Goal: Information Seeking & Learning: Learn about a topic

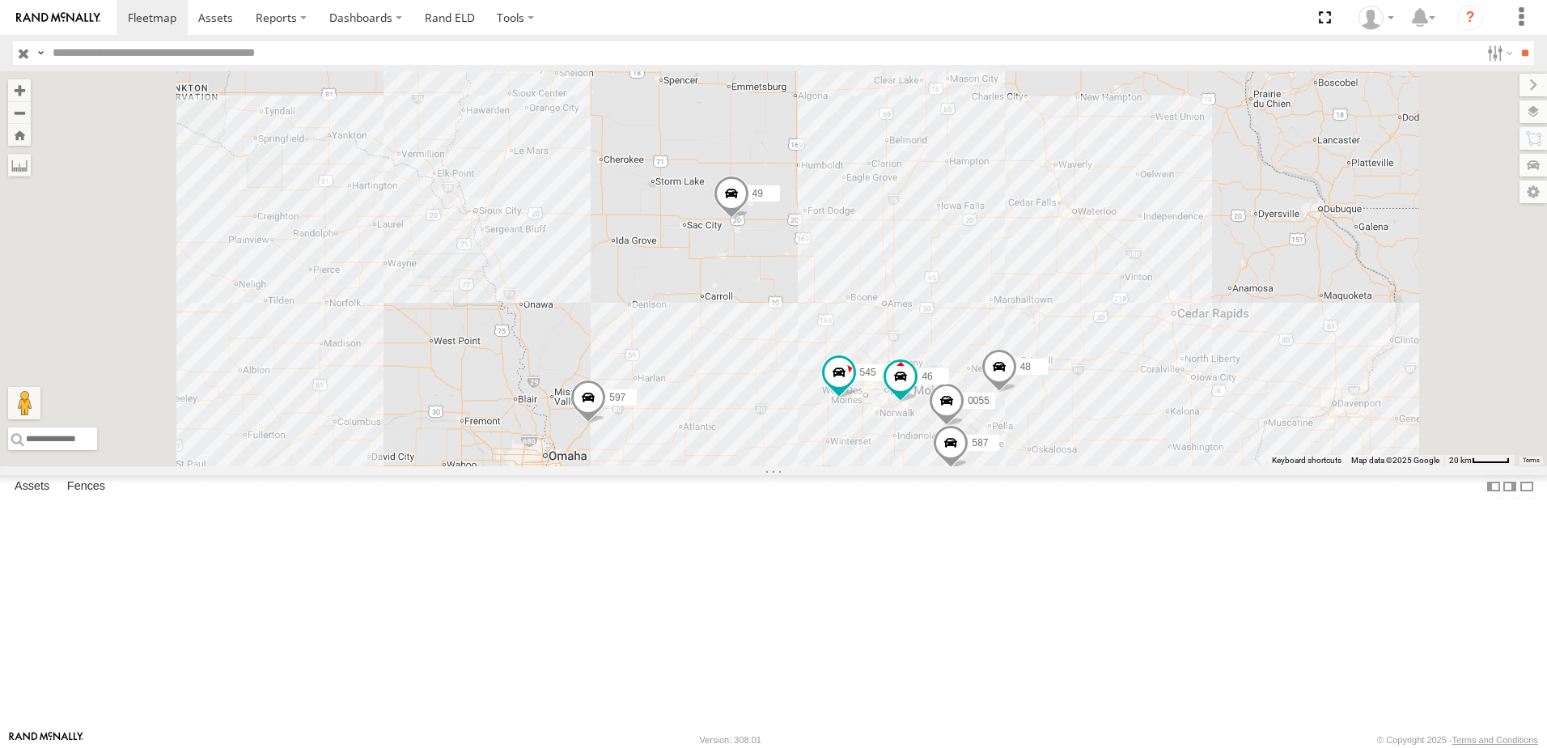
click at [0, 0] on div "46" at bounding box center [0, 0] width 0 height 0
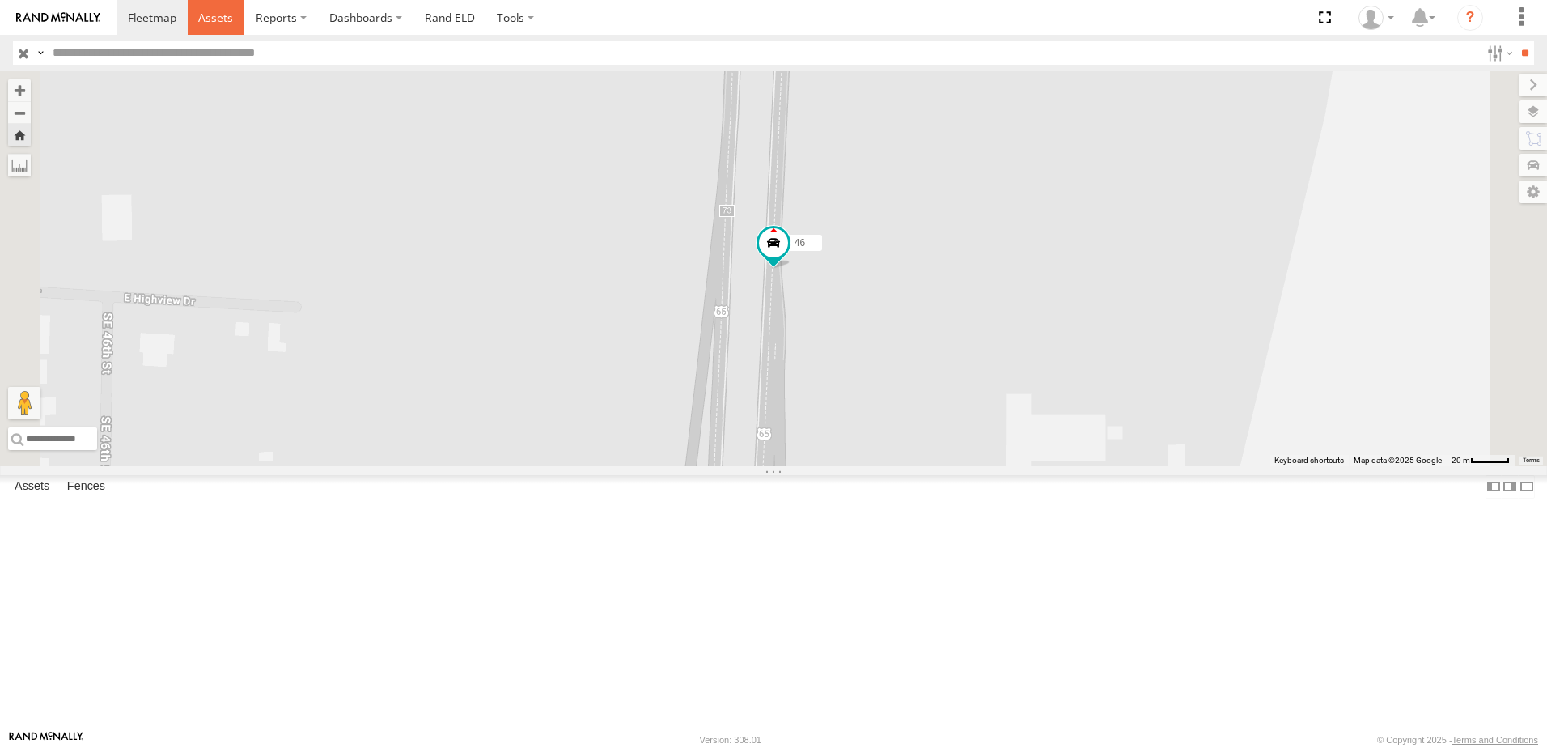
click at [208, 14] on span at bounding box center [215, 17] width 35 height 15
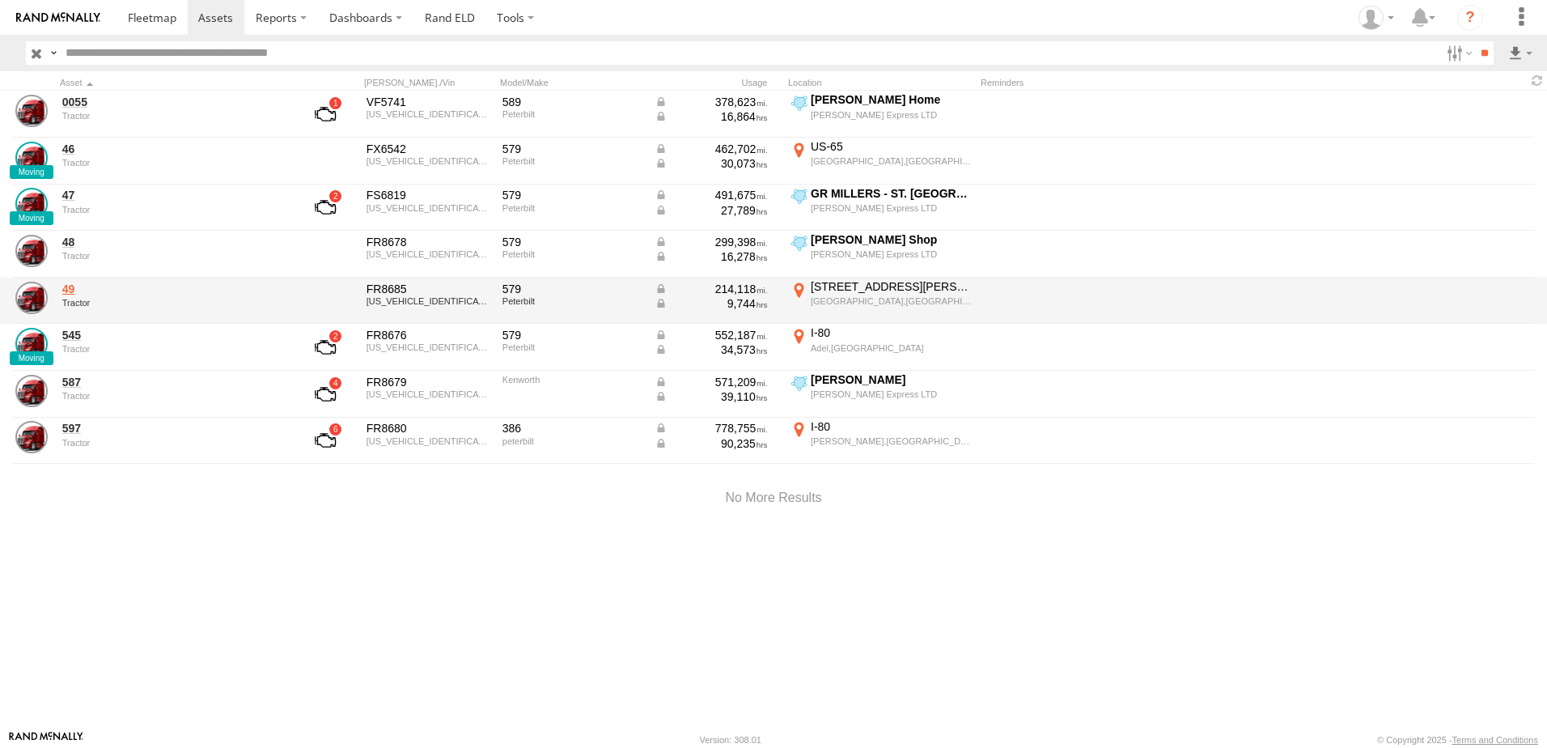
click at [66, 288] on link "49" at bounding box center [173, 289] width 222 height 15
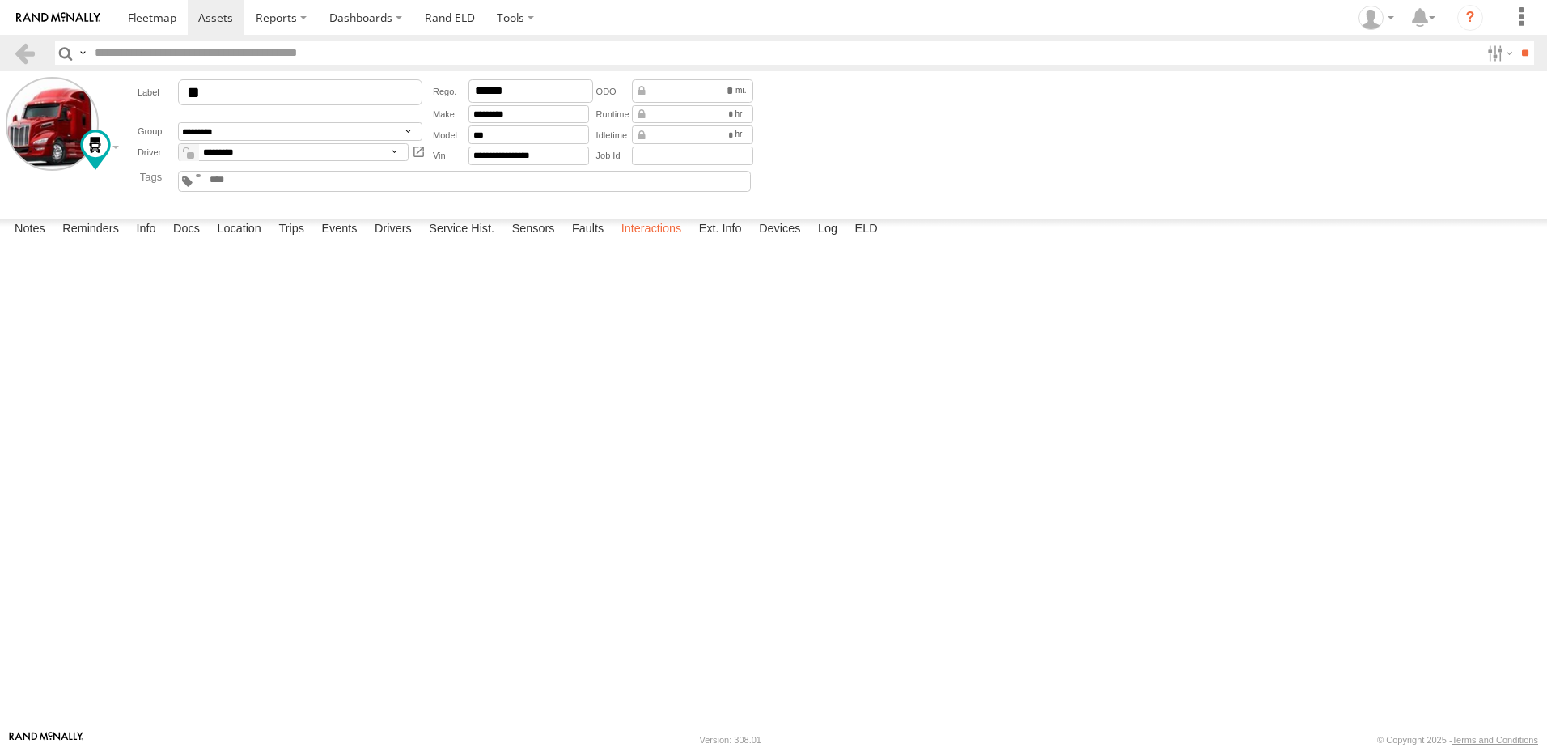
click at [673, 241] on label "Interactions" at bounding box center [651, 230] width 77 height 23
click at [23, 51] on link at bounding box center [24, 52] width 23 height 23
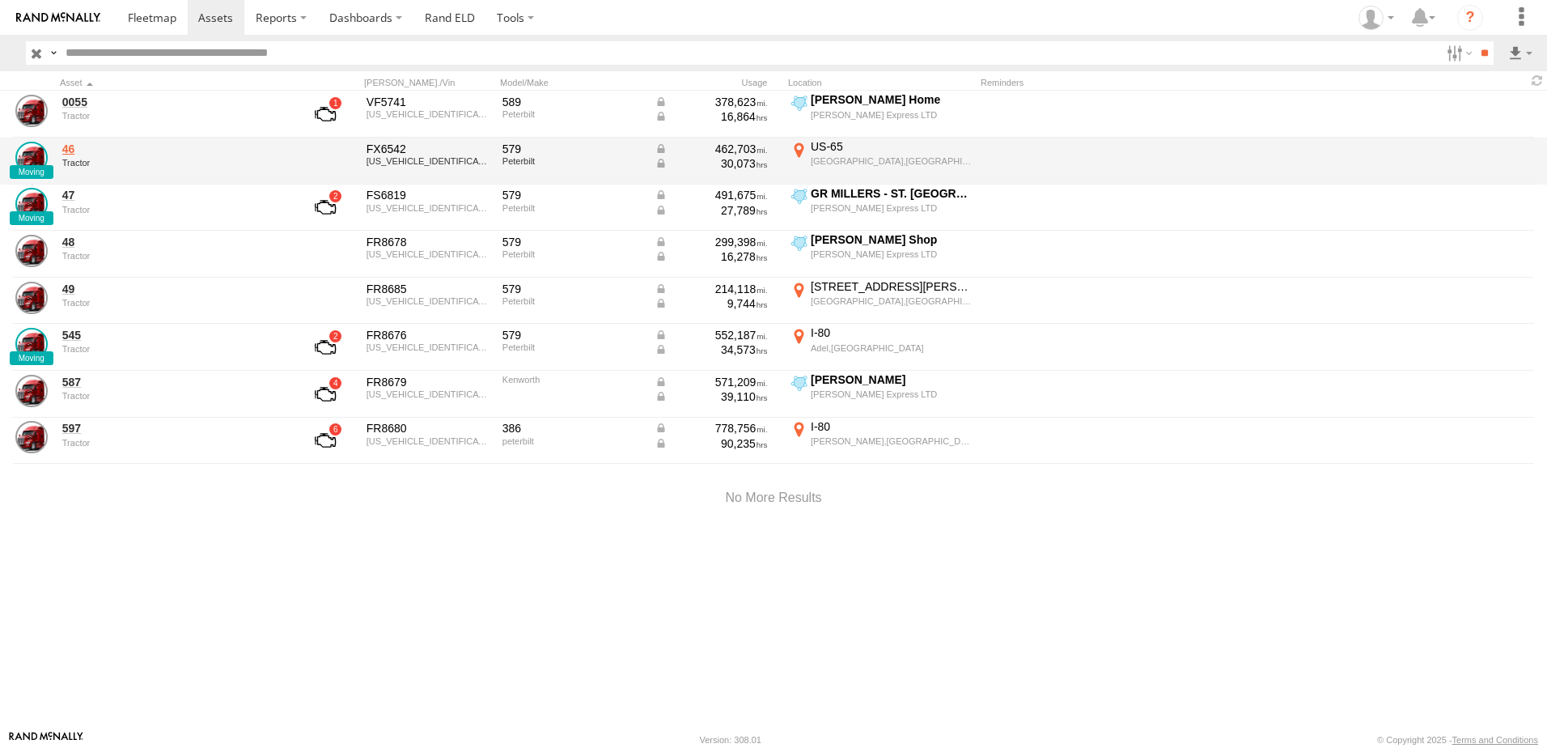
click at [74, 146] on link "46" at bounding box center [173, 149] width 222 height 15
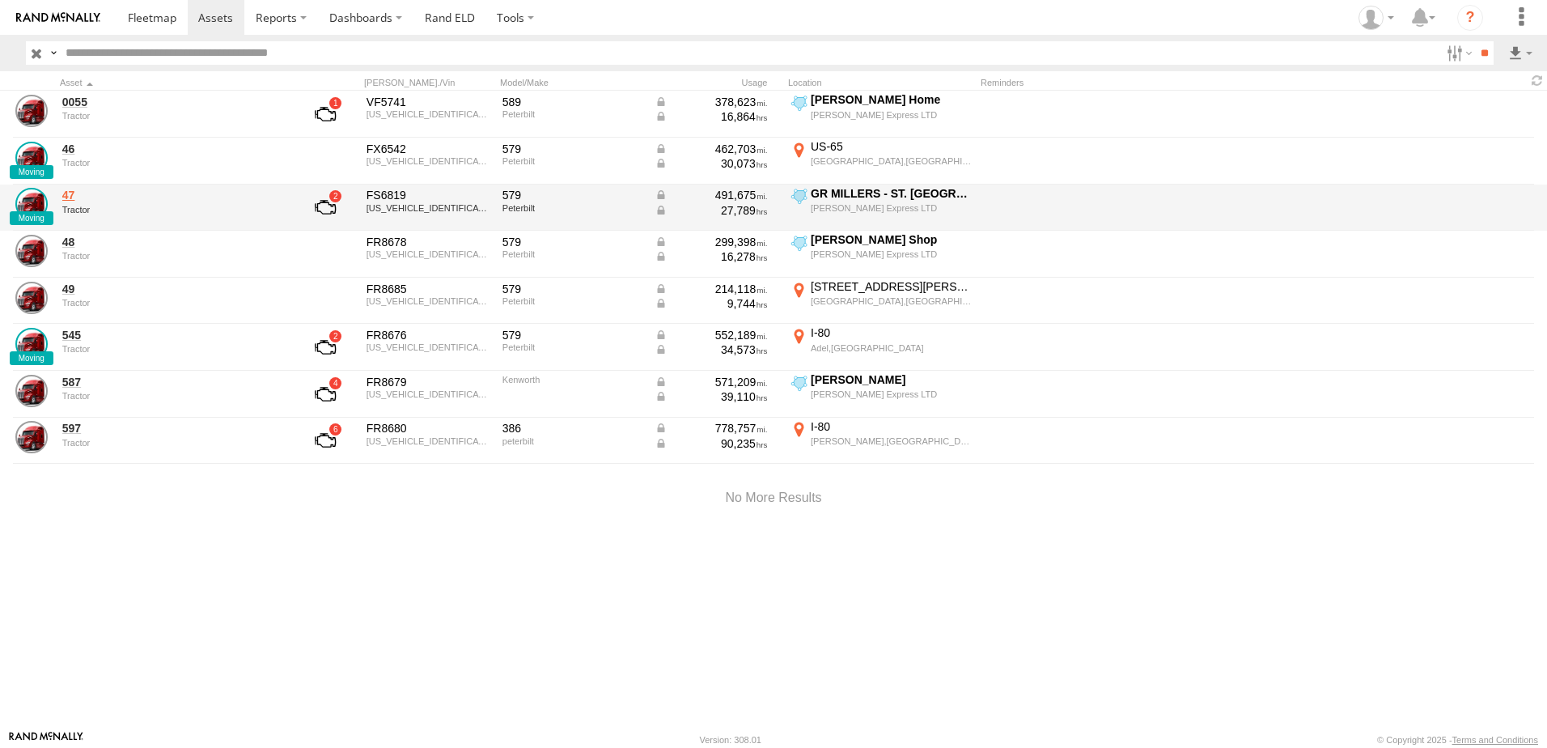
click at [66, 197] on link "47" at bounding box center [173, 195] width 222 height 15
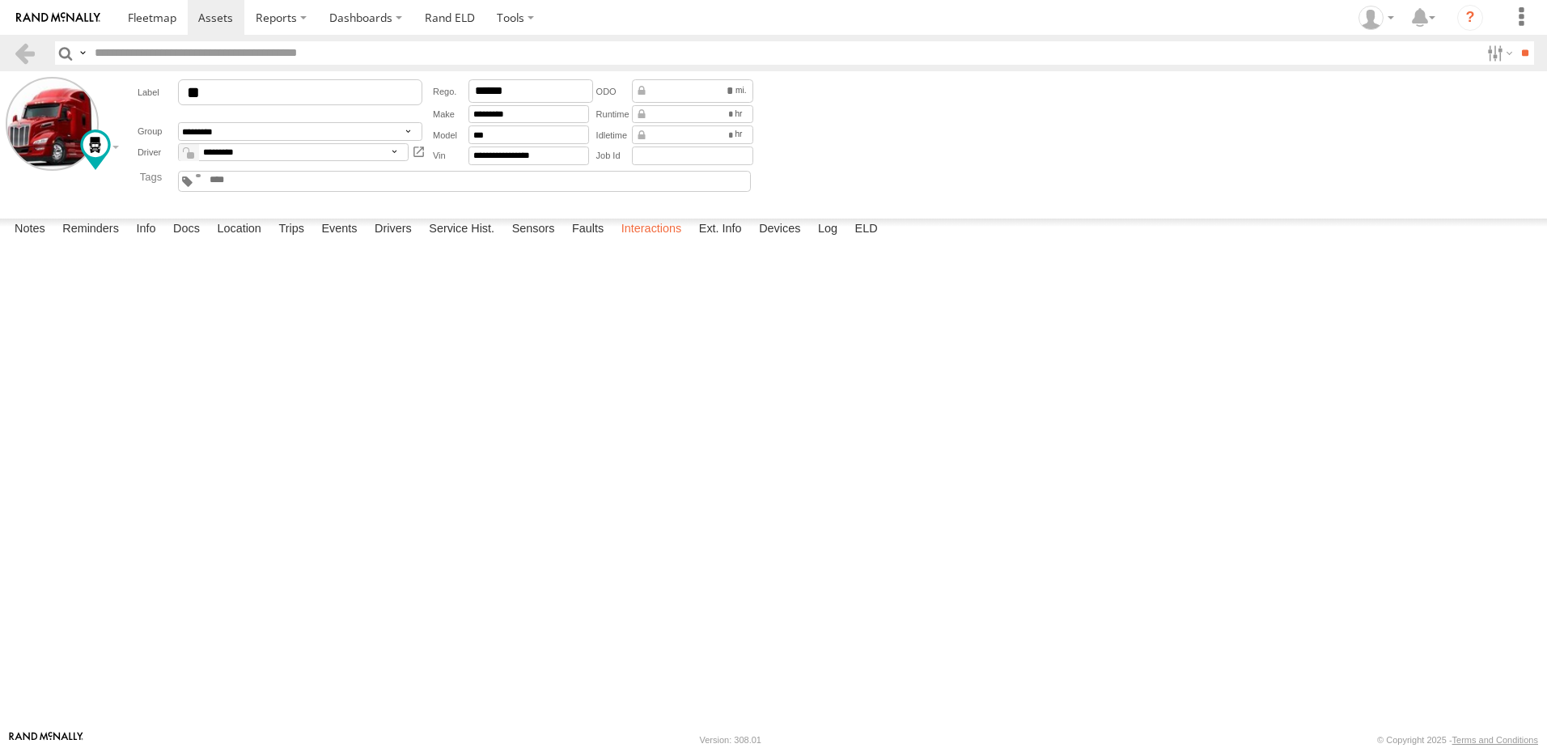
click at [662, 241] on label "Interactions" at bounding box center [651, 230] width 77 height 23
click at [24, 49] on link at bounding box center [24, 52] width 23 height 23
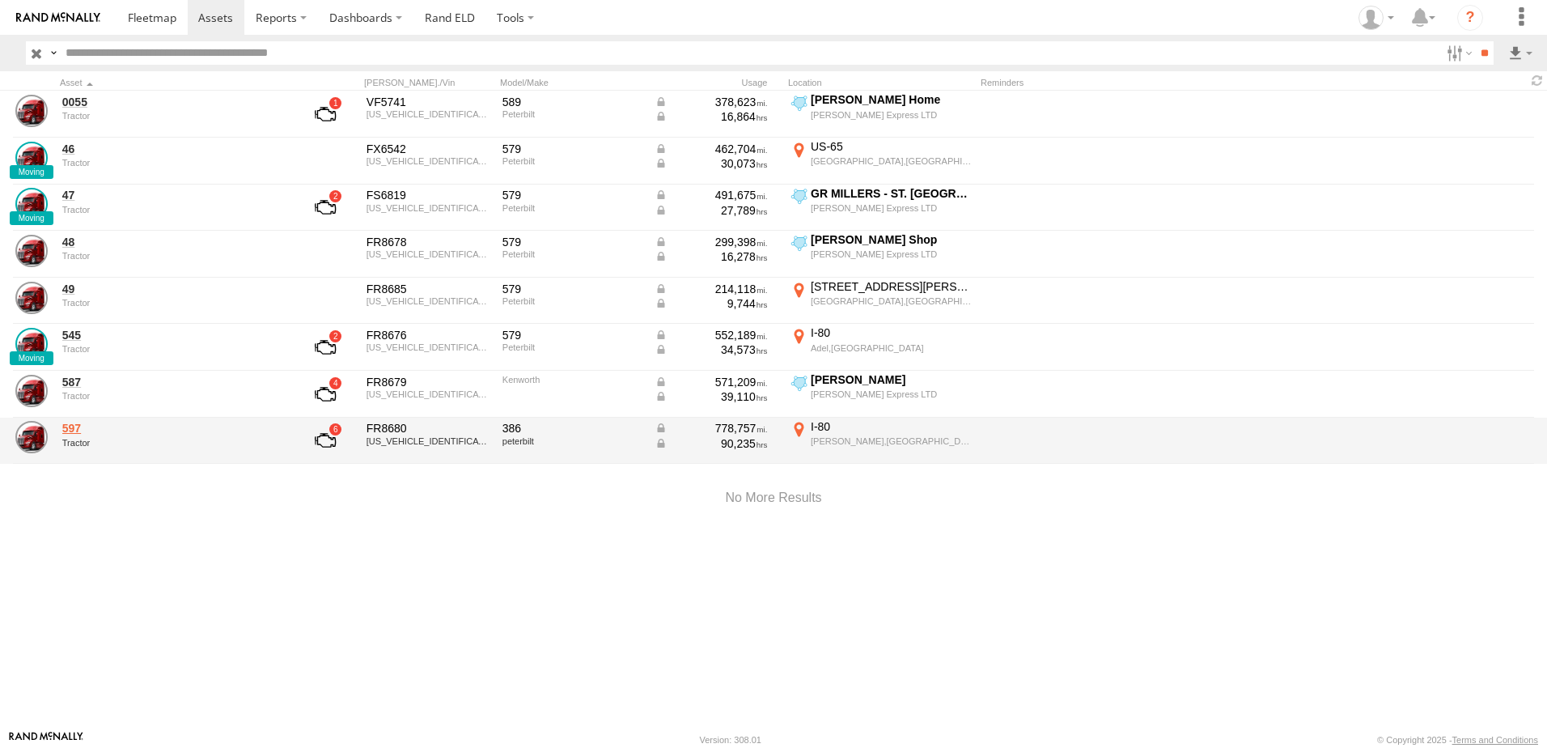
click at [70, 429] on link "597" at bounding box center [173, 428] width 222 height 15
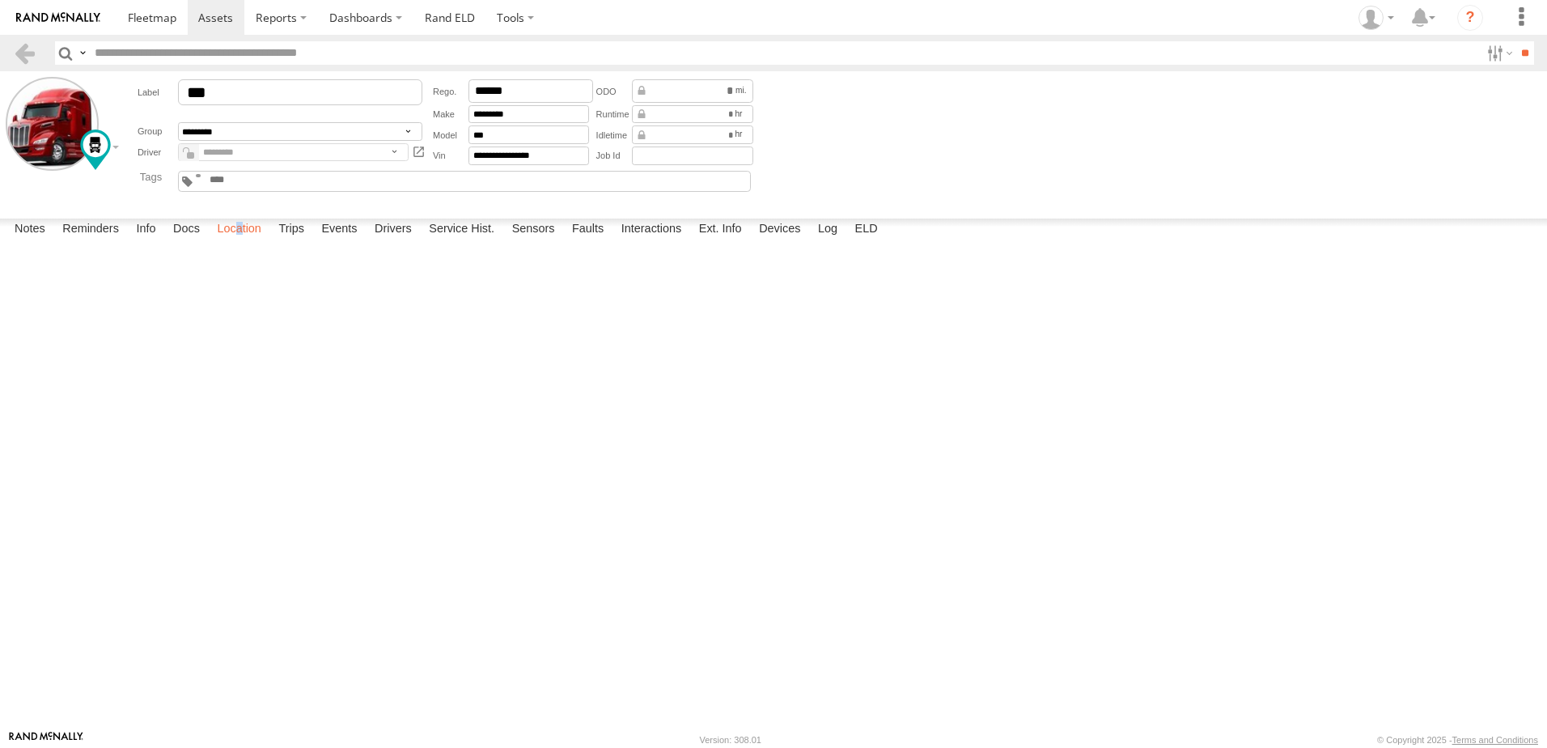
click at [243, 241] on label "Location" at bounding box center [239, 230] width 61 height 23
drag, startPoint x: 243, startPoint y: 711, endPoint x: 224, endPoint y: 711, distance: 18.6
click at [224, 241] on label "Location" at bounding box center [239, 230] width 61 height 23
click at [29, 54] on link at bounding box center [24, 52] width 23 height 23
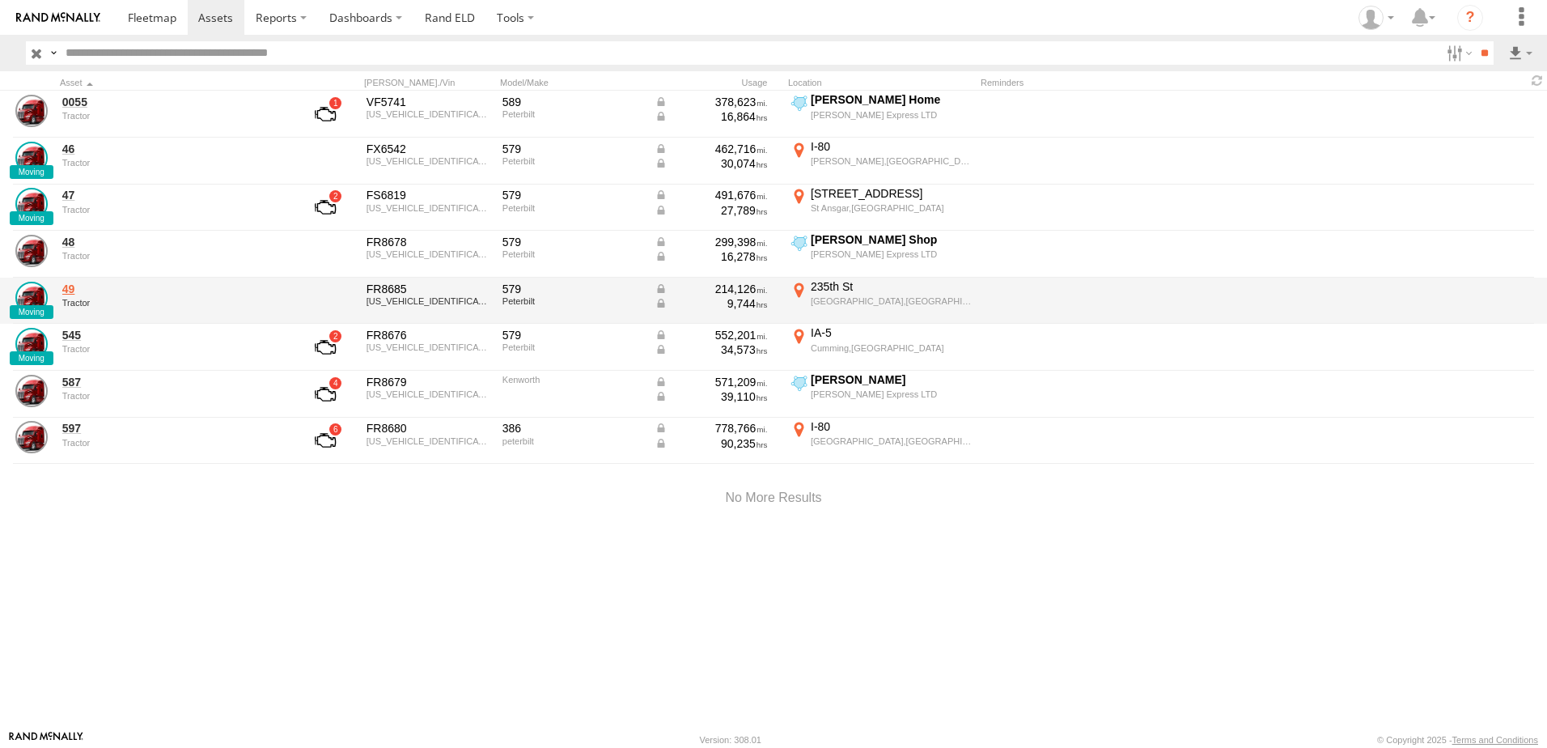
click at [65, 291] on link "49" at bounding box center [173, 289] width 222 height 15
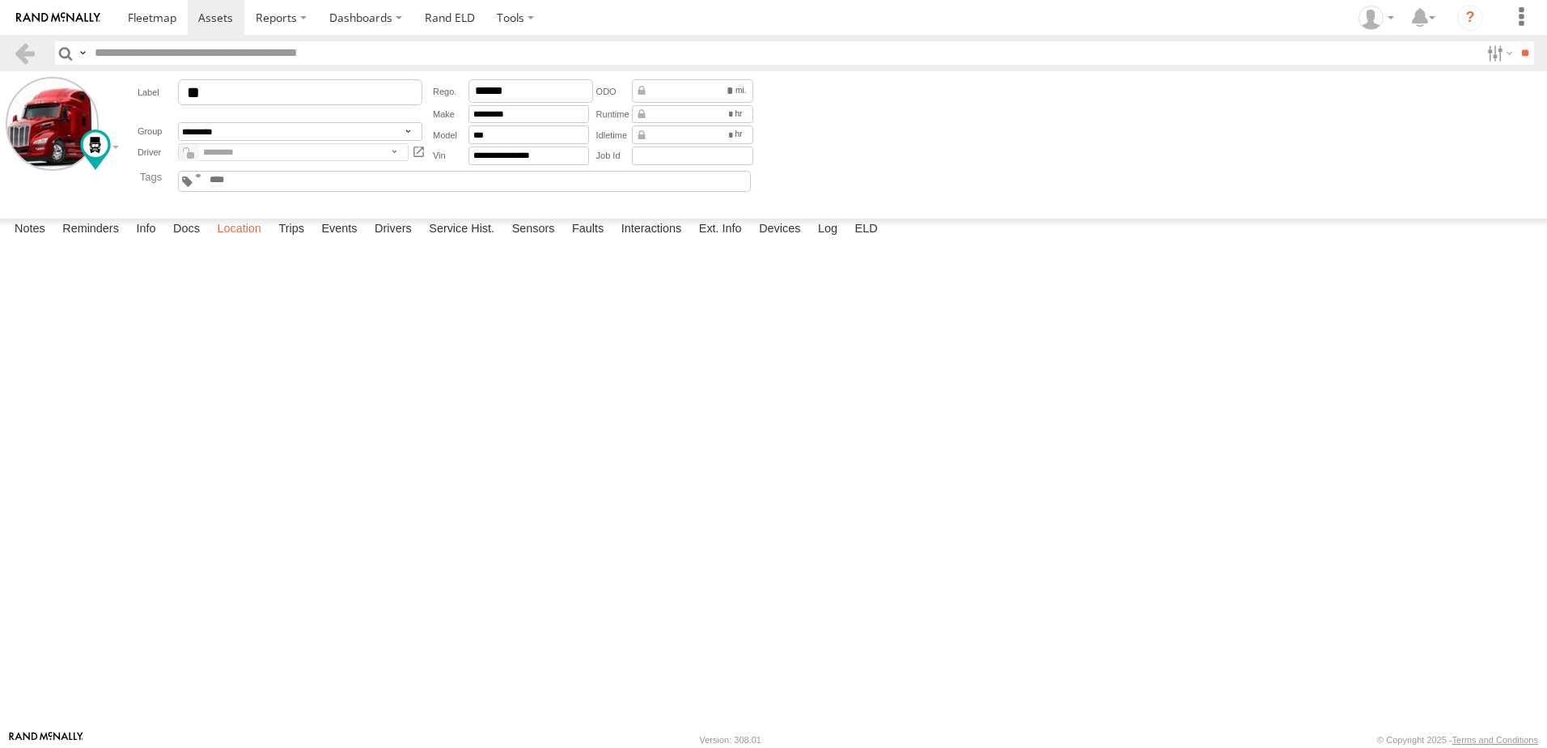
click at [243, 241] on label "Location" at bounding box center [239, 230] width 61 height 23
click at [26, 45] on link at bounding box center [24, 52] width 23 height 23
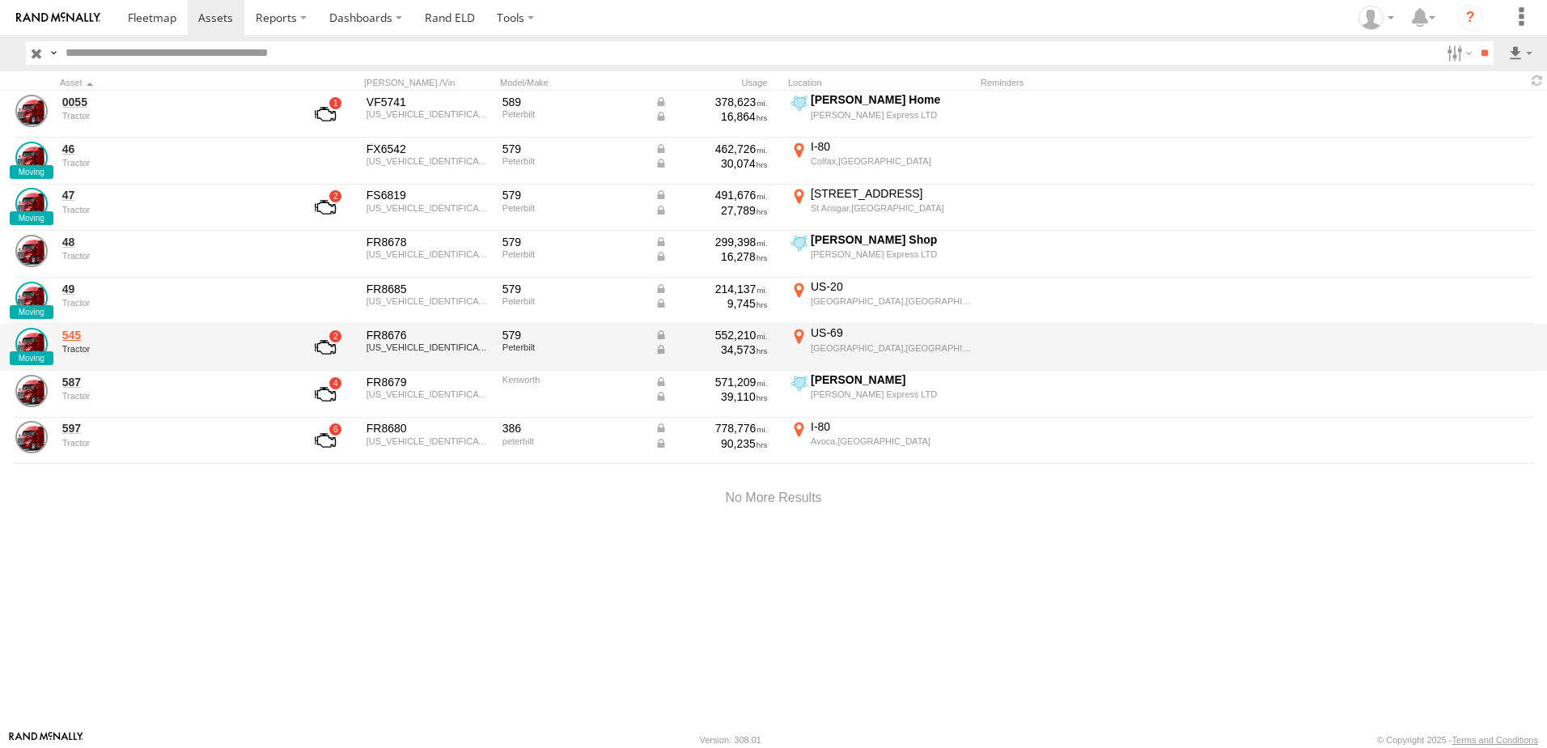
click at [78, 333] on link "545" at bounding box center [173, 335] width 222 height 15
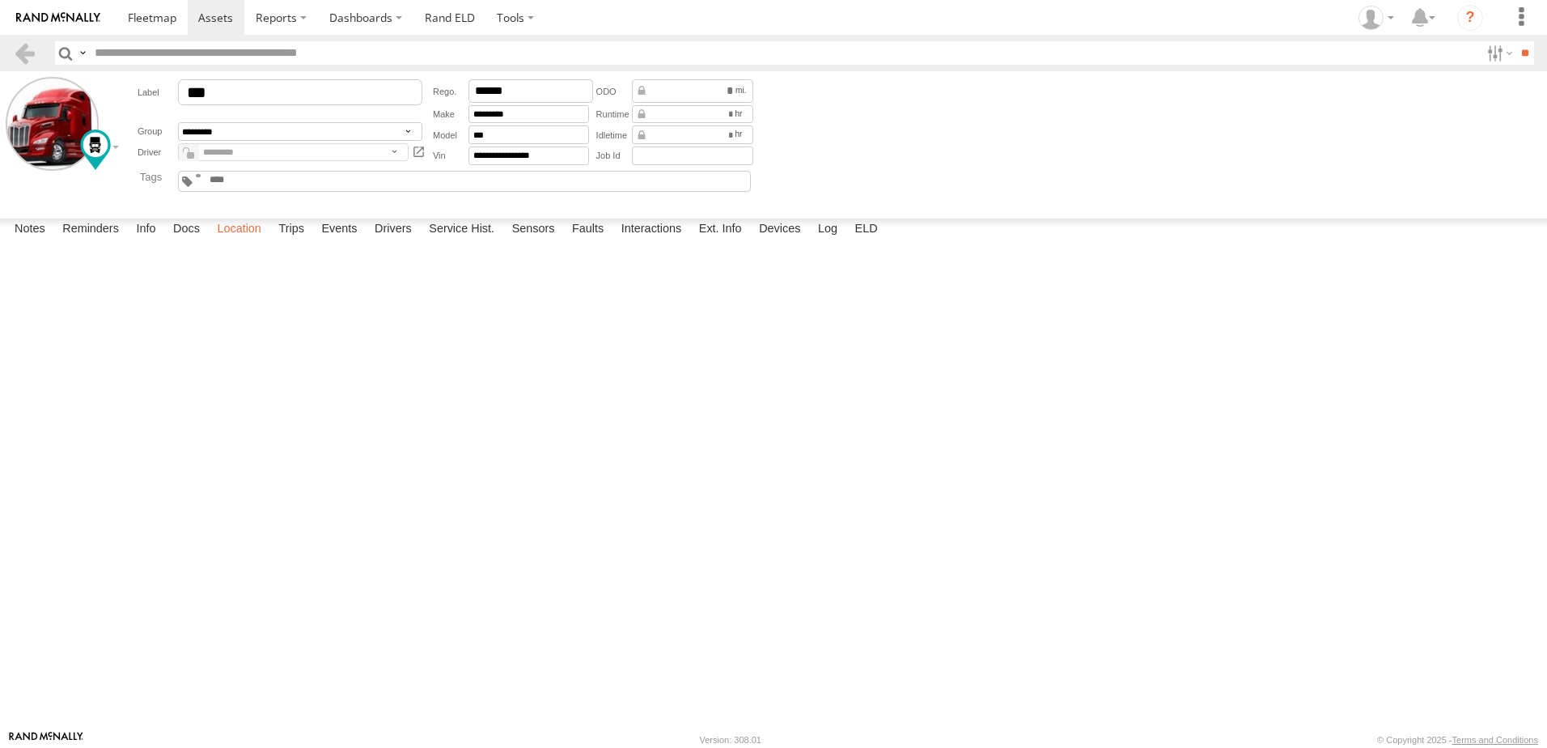
click at [243, 241] on label "Location" at bounding box center [239, 230] width 61 height 23
click at [150, 15] on span at bounding box center [152, 17] width 49 height 15
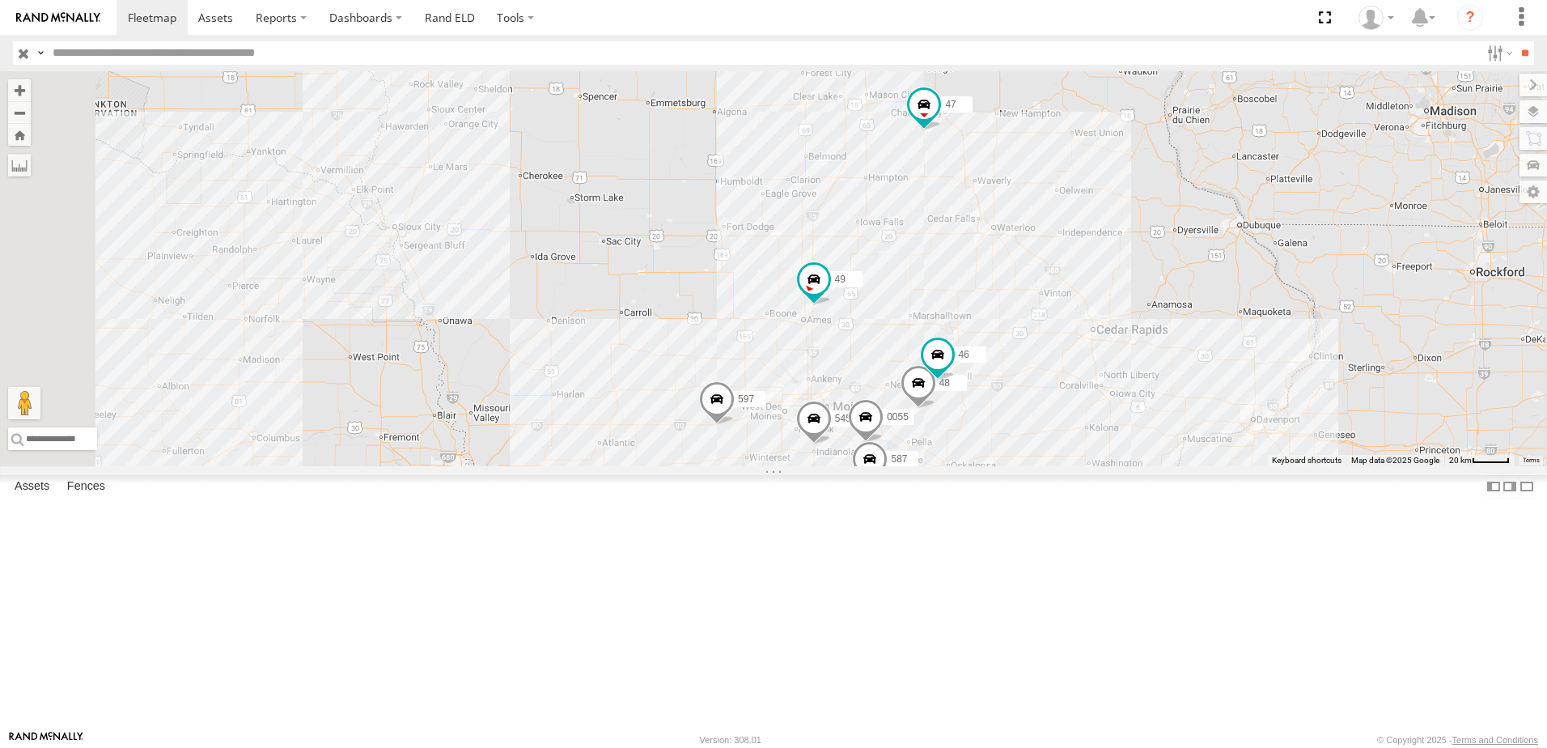
click at [936, 409] on span at bounding box center [919, 387] width 36 height 44
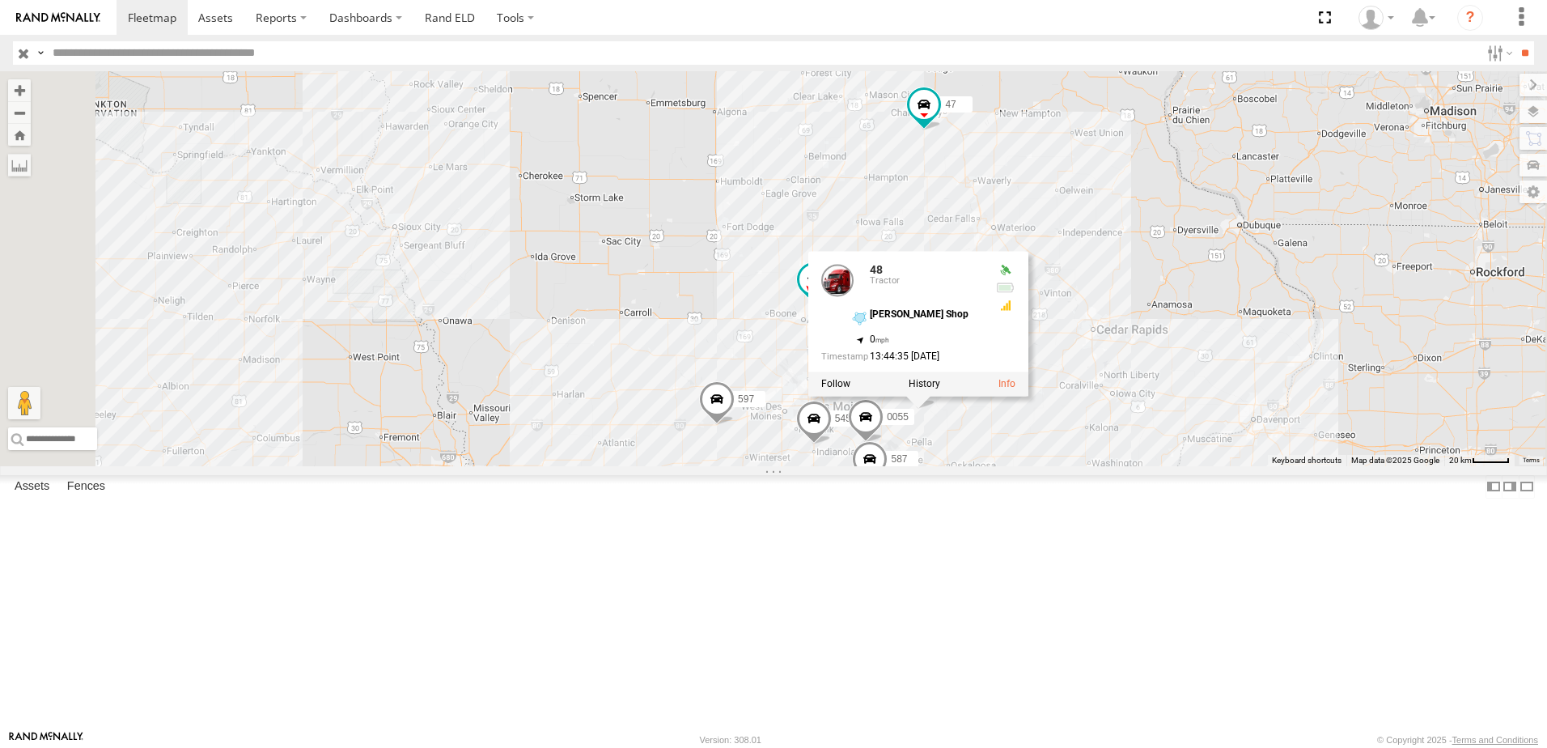
click at [1182, 466] on div "545 0055 48 47 46 49 597 587 48 Tractor Zylstra Shop 41.5795 , -92.85278 0 13:4…" at bounding box center [773, 268] width 1547 height 395
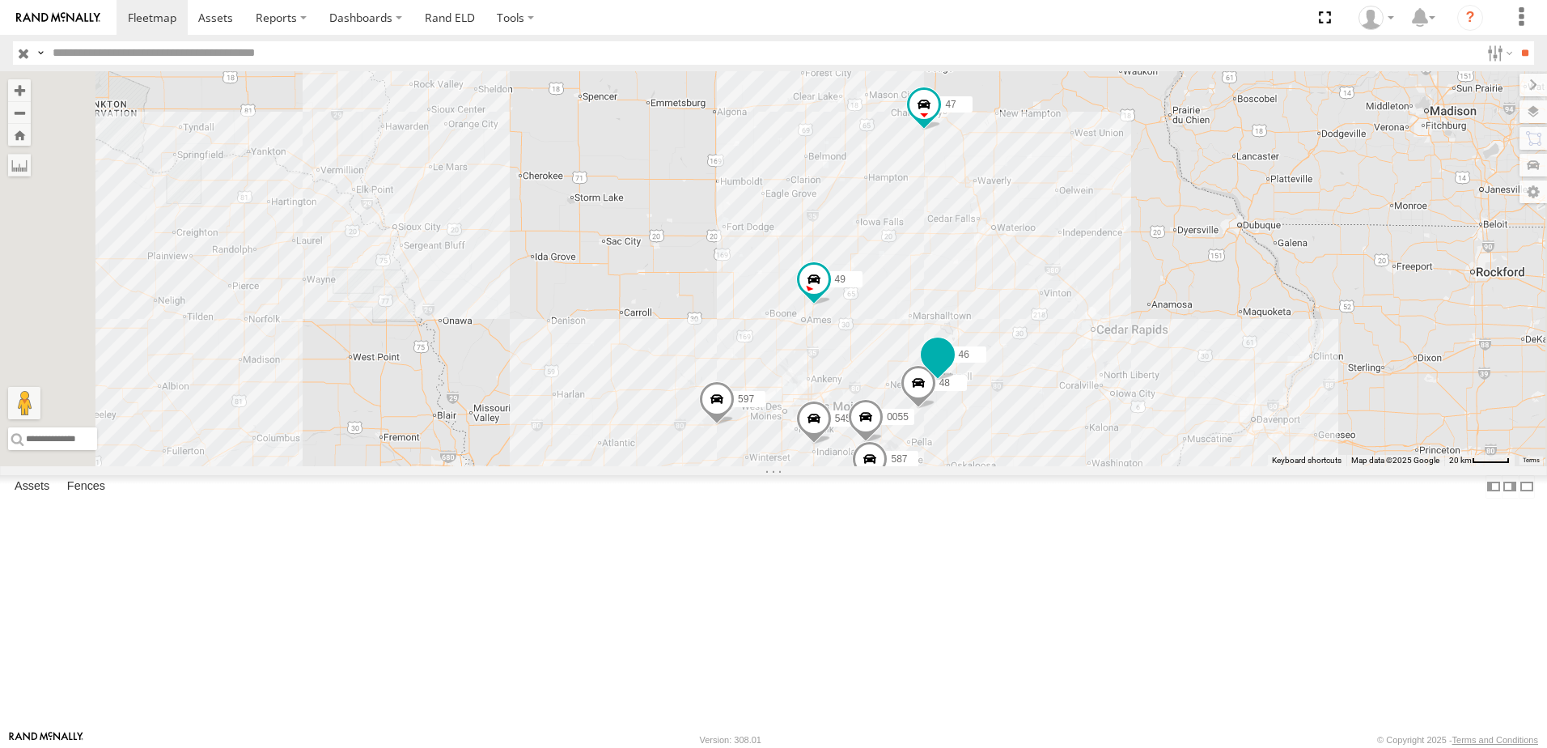
click at [953, 370] on span at bounding box center [937, 355] width 29 height 29
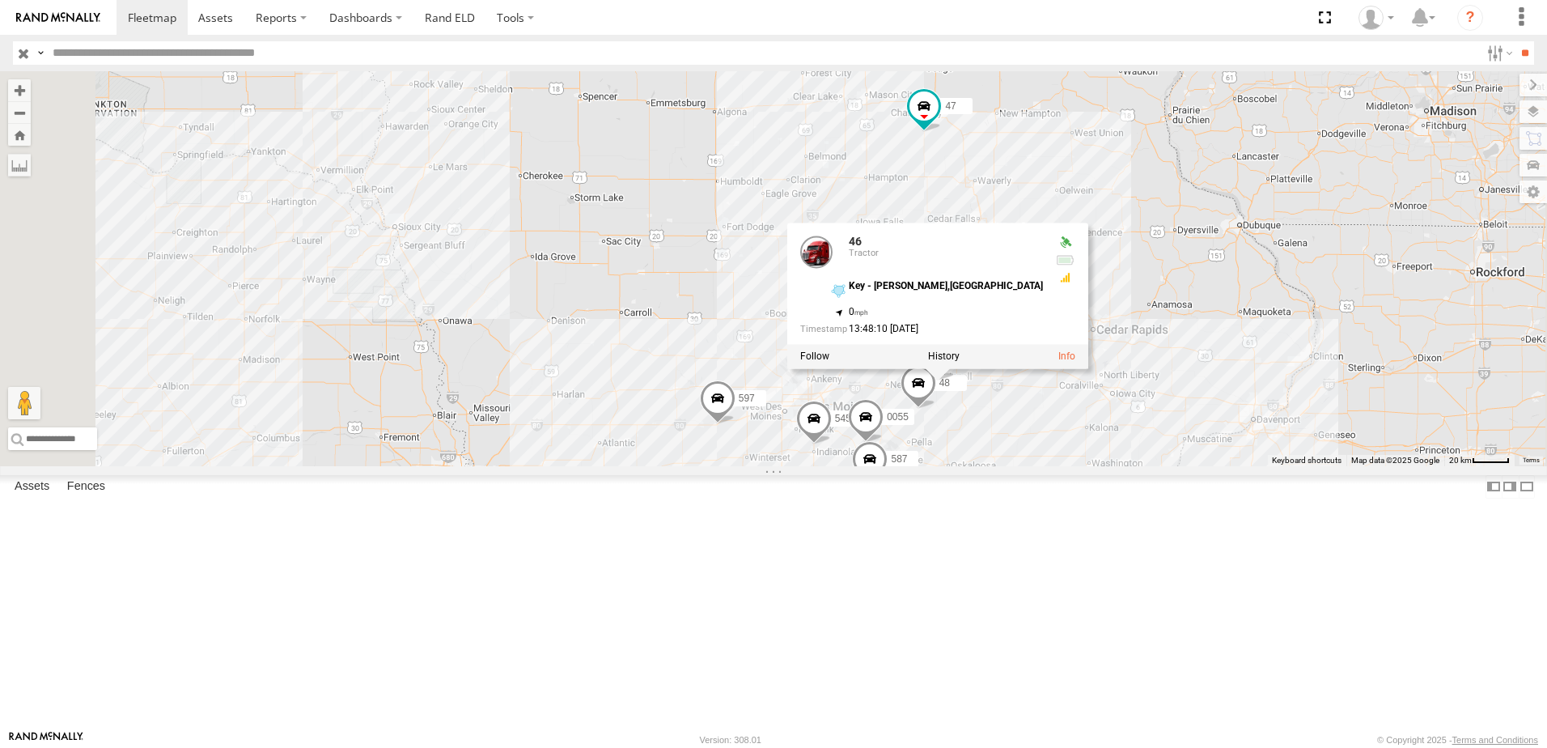
click at [0, 0] on div "46" at bounding box center [0, 0] width 0 height 0
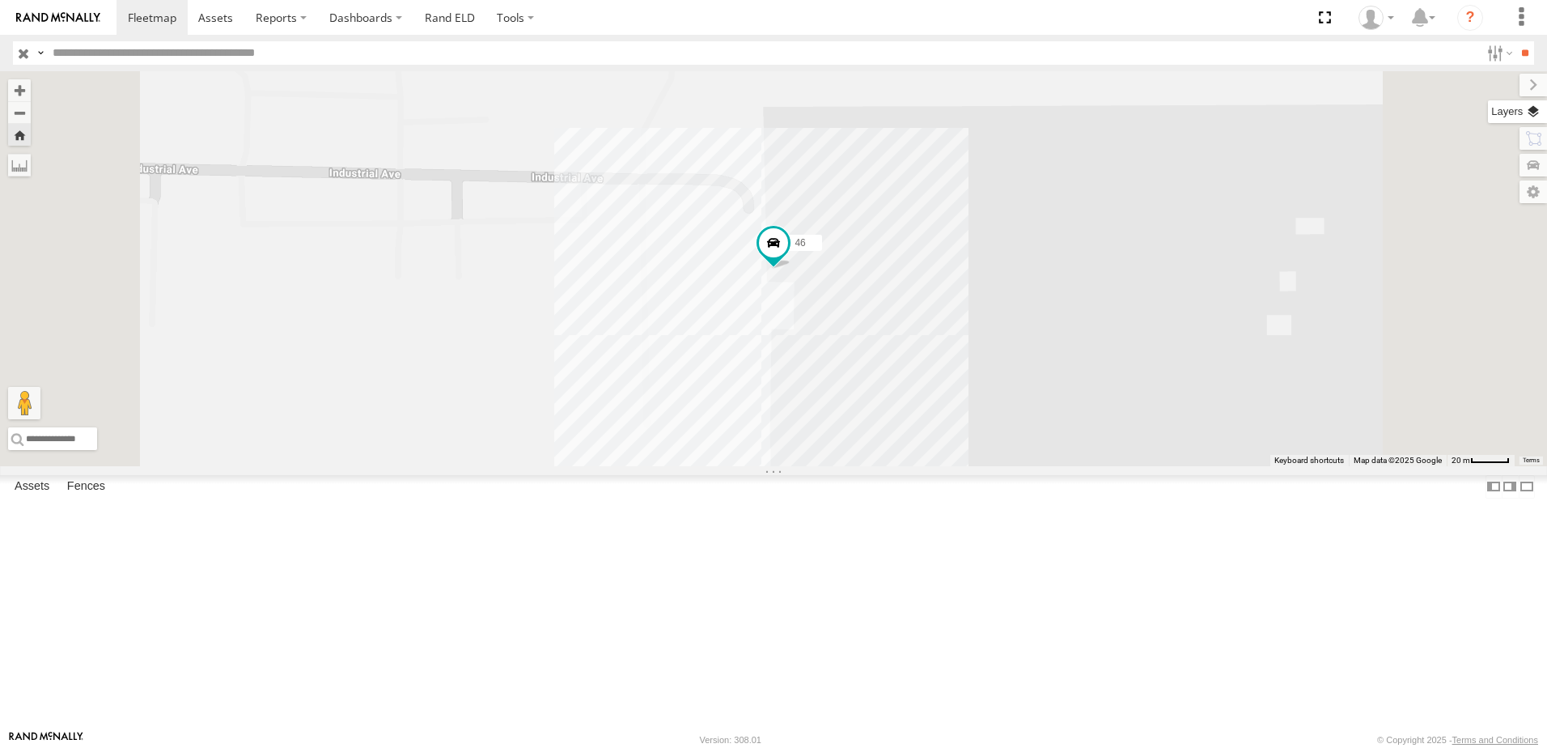
click at [1534, 110] on label at bounding box center [1517, 111] width 59 height 23
click at [0, 0] on span "Basemaps" at bounding box center [0, 0] width 0 height 0
click at [0, 0] on span "Satellite + Roadmap" at bounding box center [0, 0] width 0 height 0
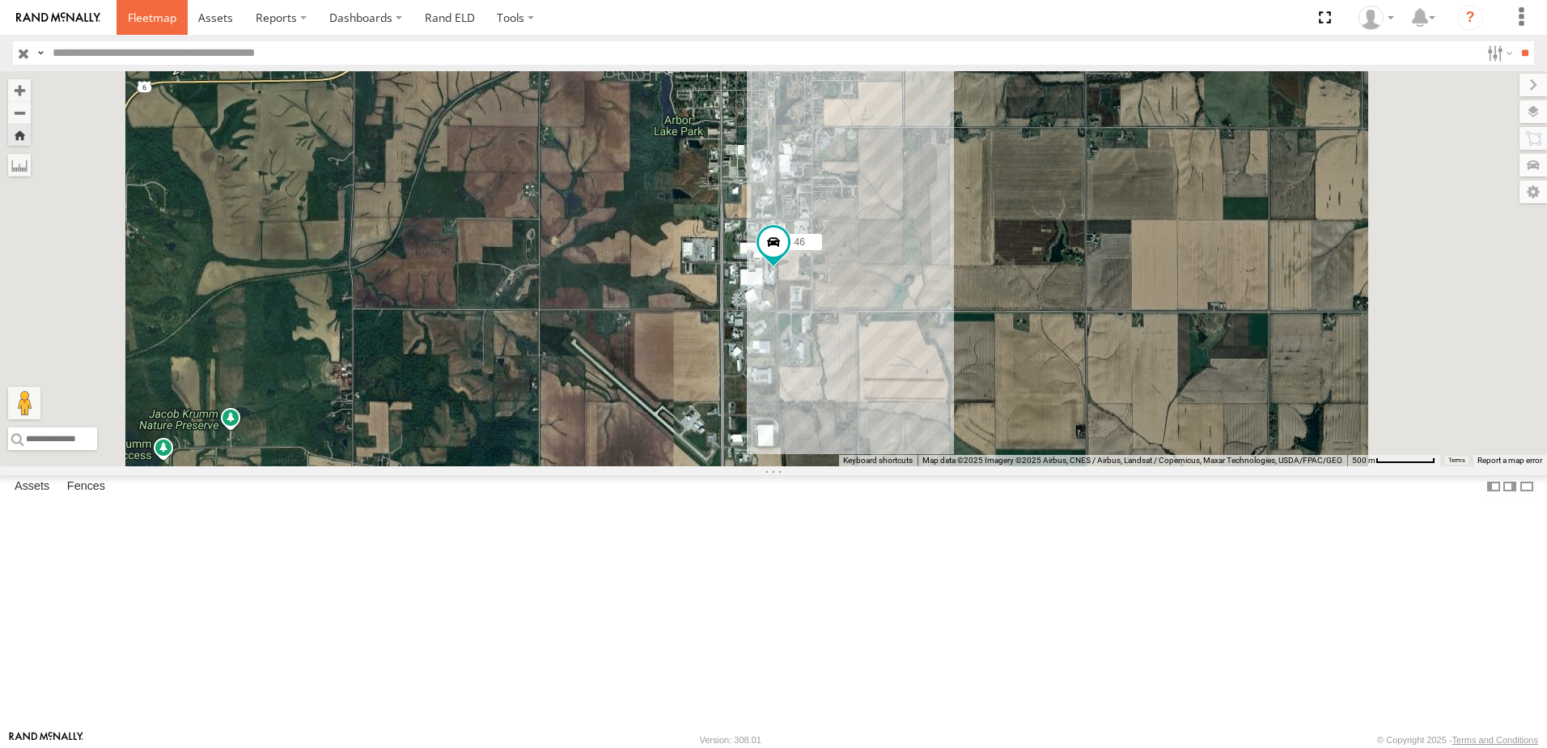
click at [145, 10] on span at bounding box center [152, 17] width 49 height 15
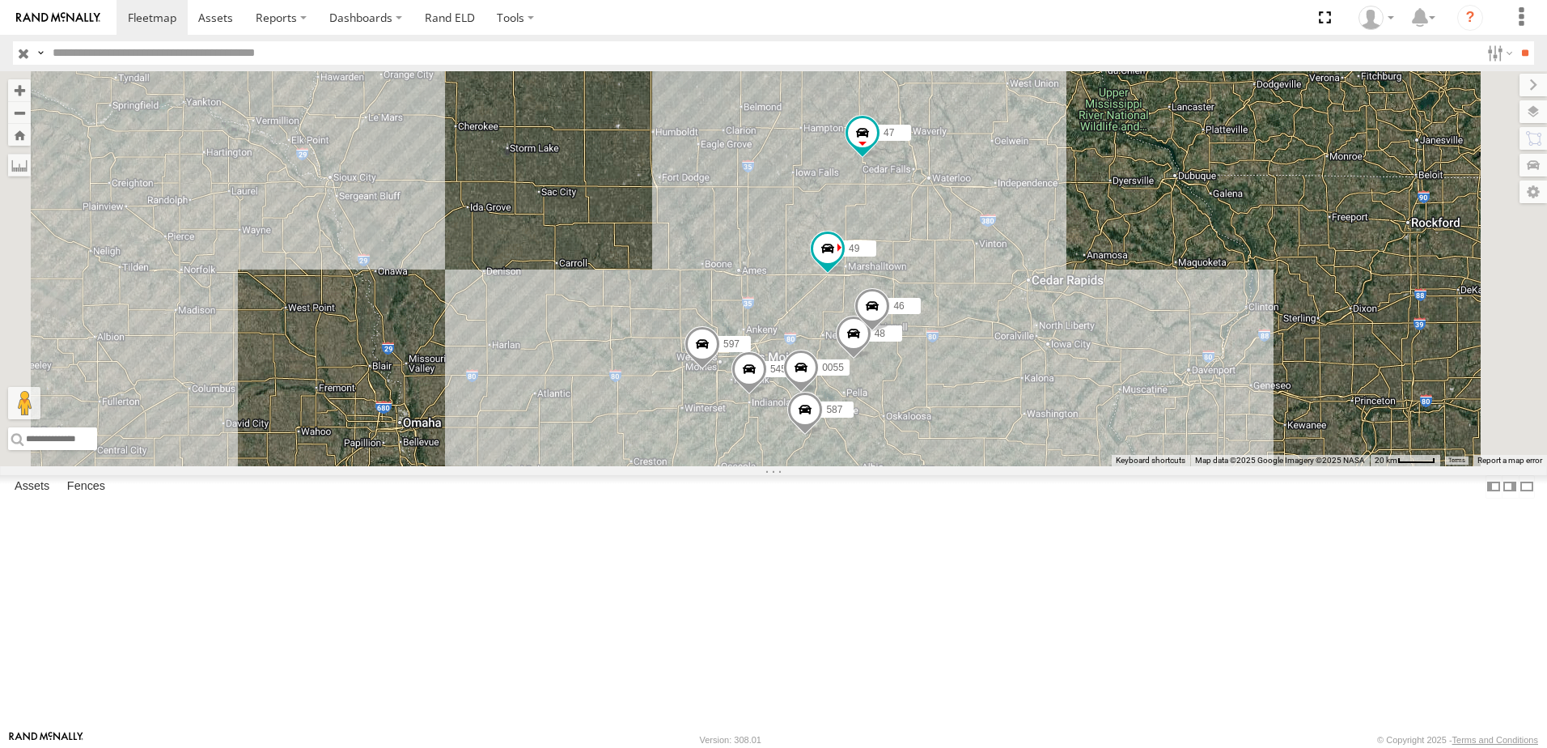
click at [890, 332] on span at bounding box center [873, 310] width 36 height 44
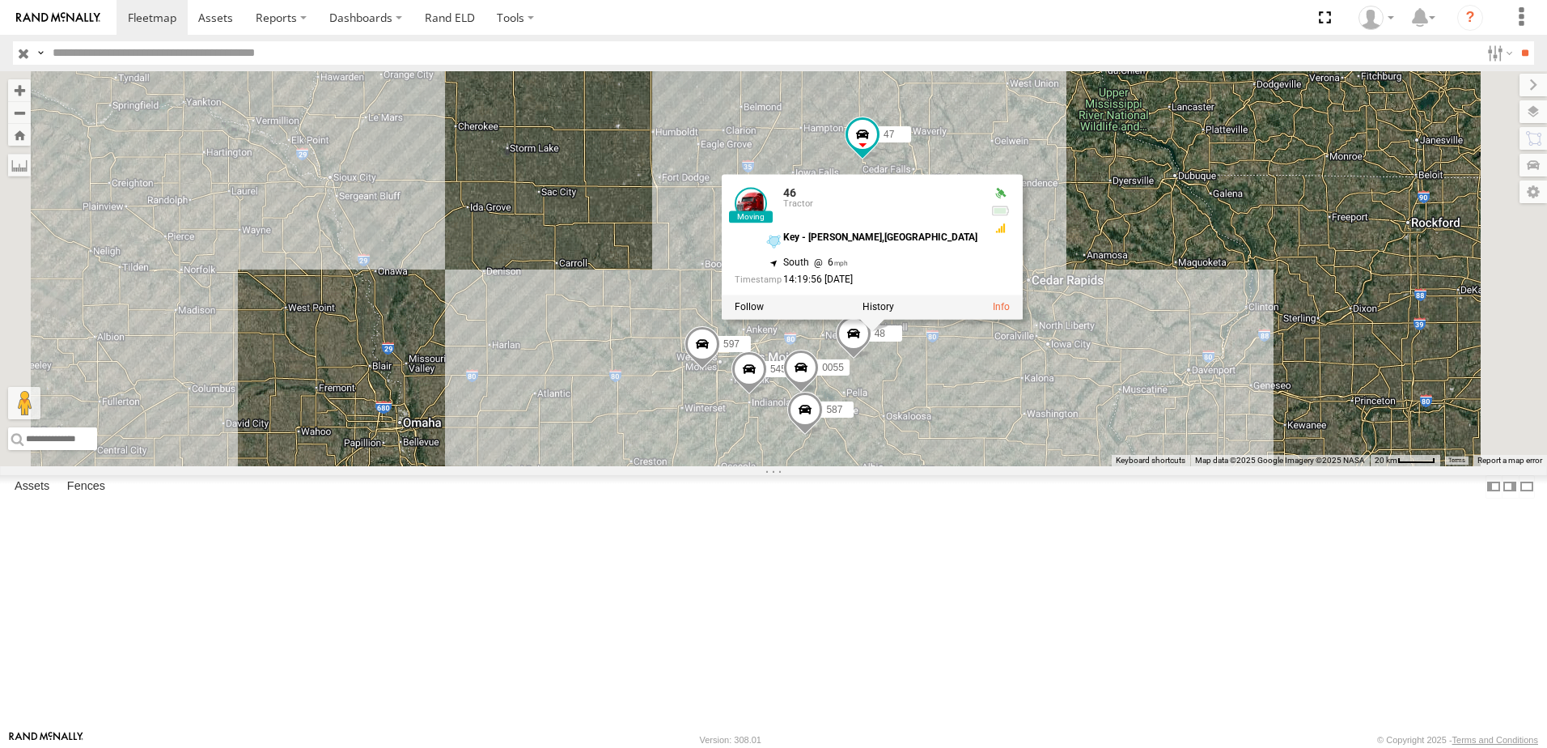
click at [0, 0] on div "46" at bounding box center [0, 0] width 0 height 0
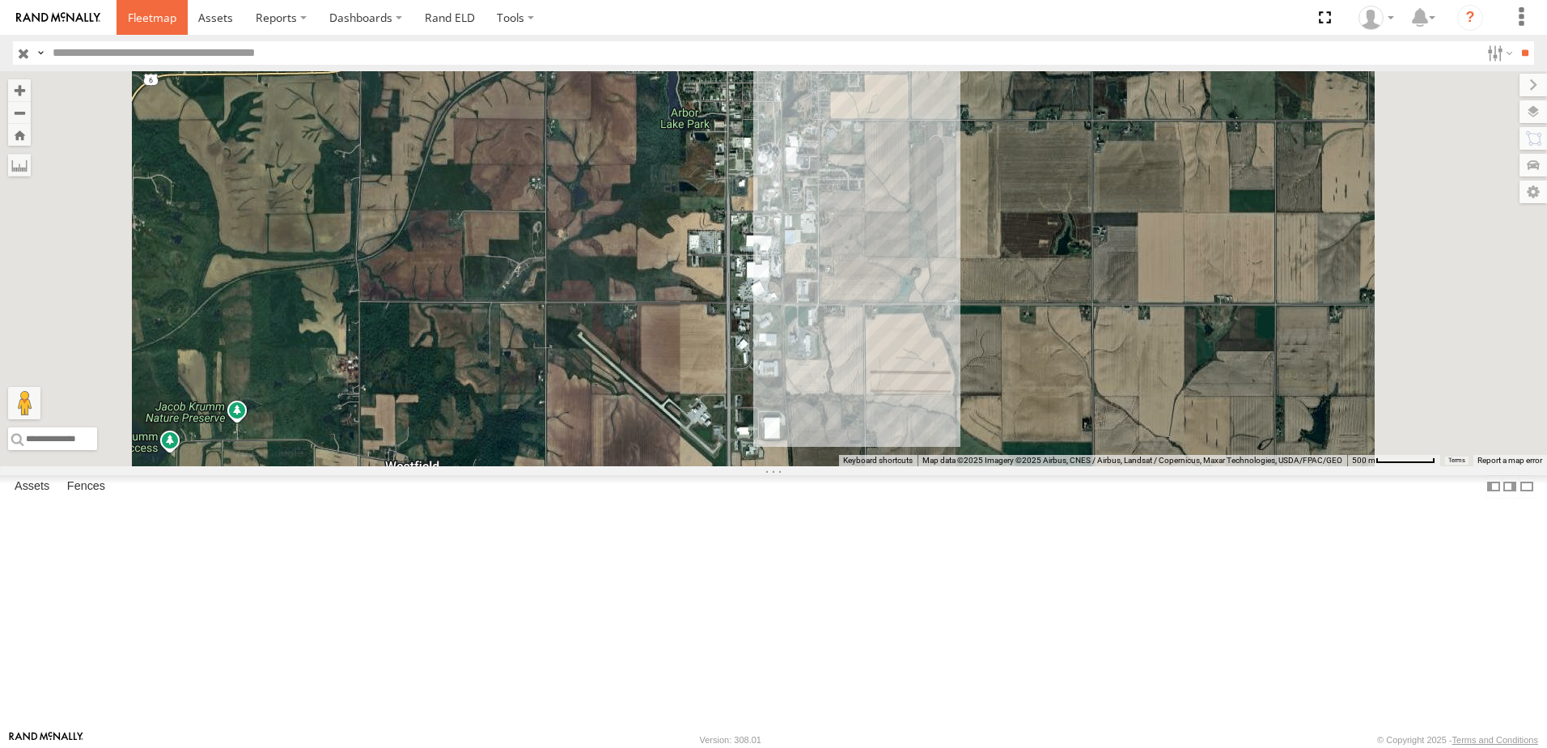
click at [154, 11] on span at bounding box center [152, 17] width 49 height 15
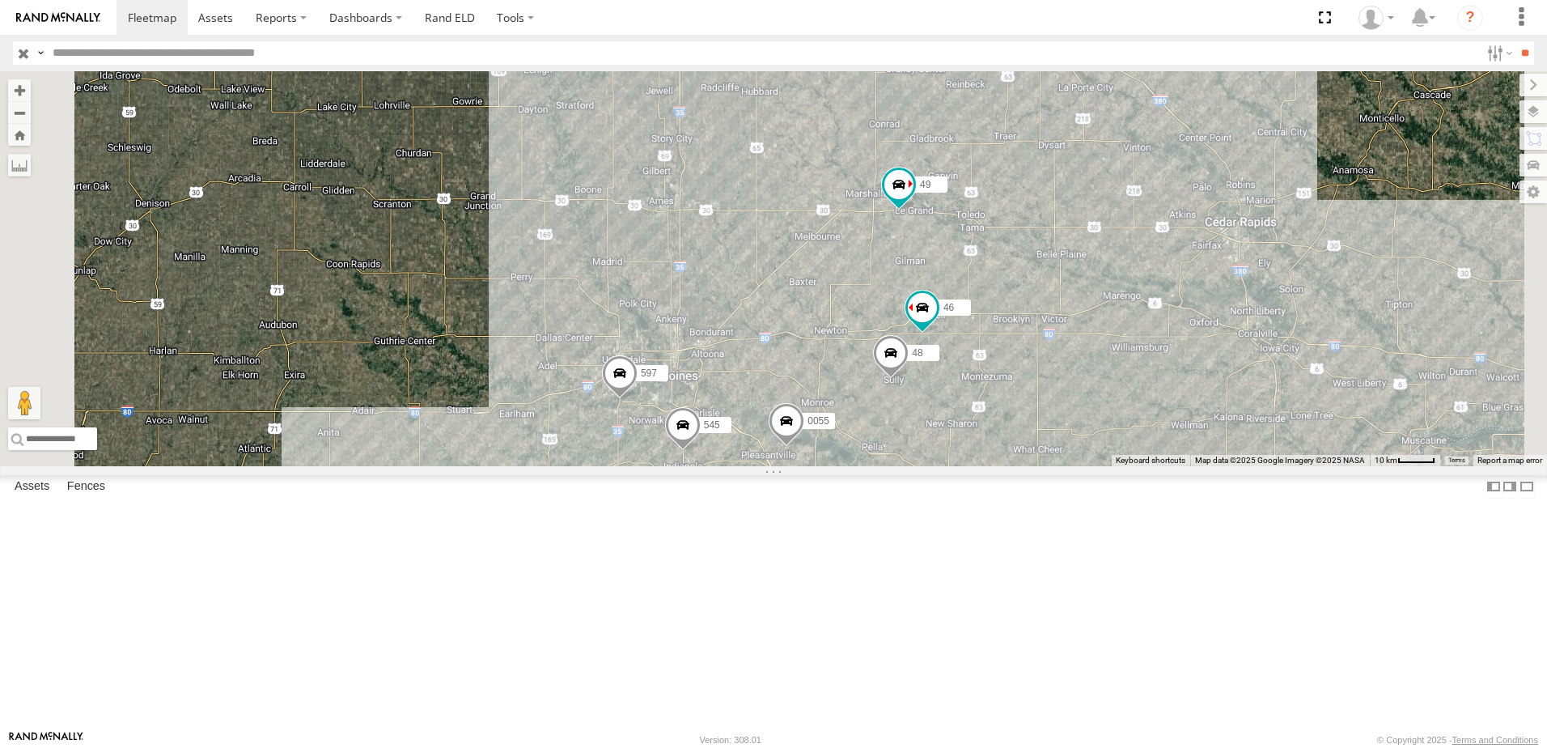
click at [638, 400] on span at bounding box center [620, 378] width 36 height 44
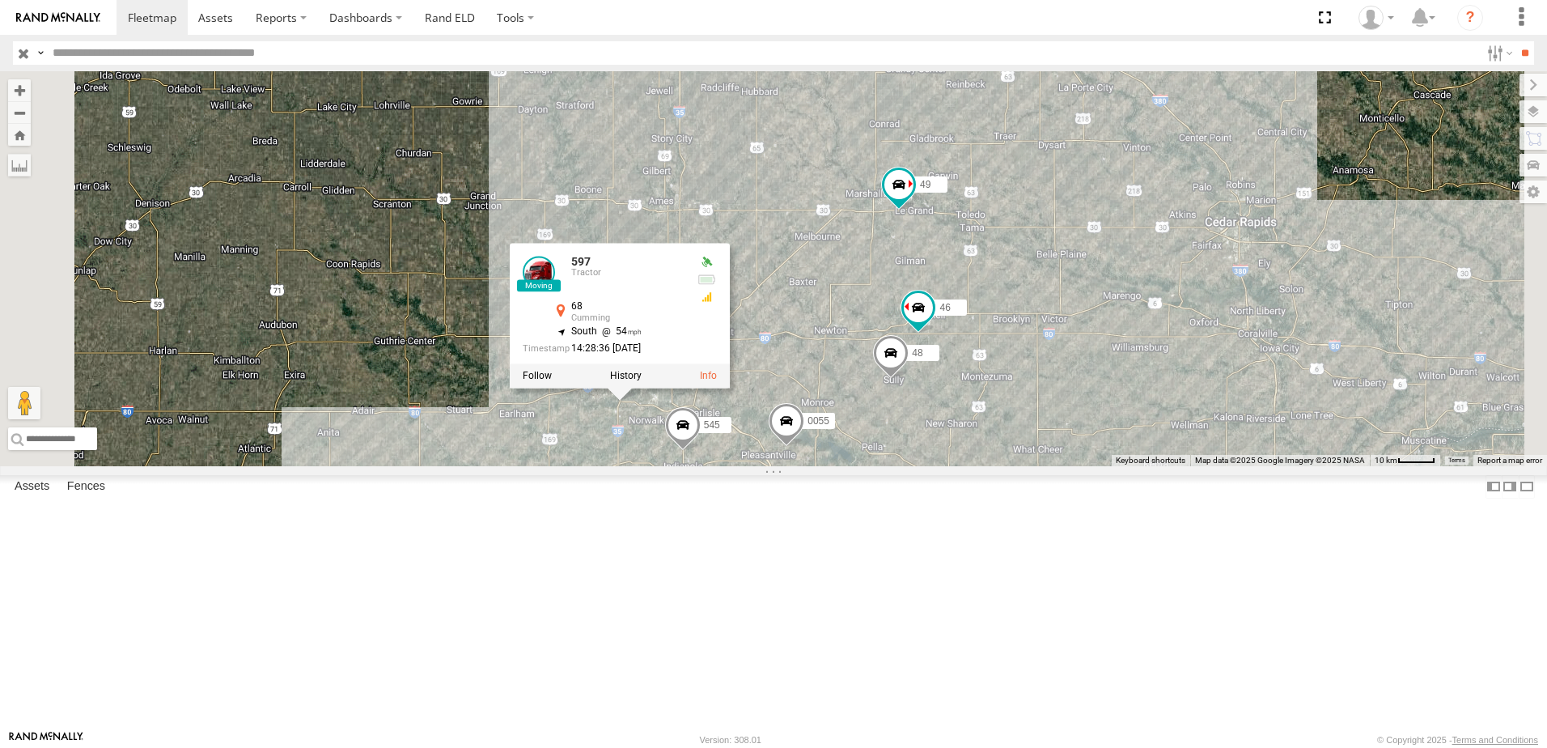
click at [622, 334] on div "545 0055 48 47 46 49 597 587 597 Tractor 68 Cumming 41.52602 , -93.77427 South …" at bounding box center [773, 268] width 1547 height 395
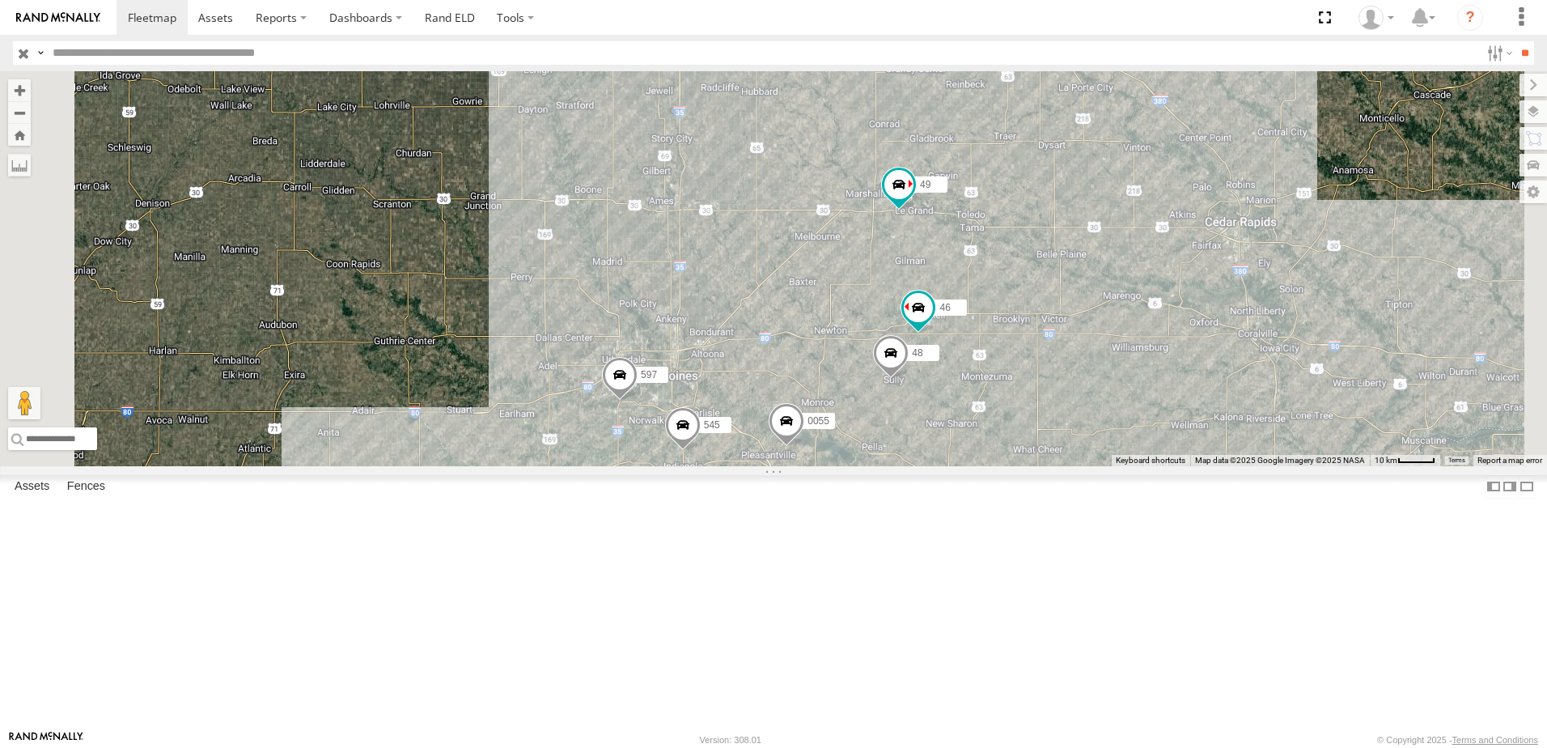
click at [0, 0] on div "597" at bounding box center [0, 0] width 0 height 0
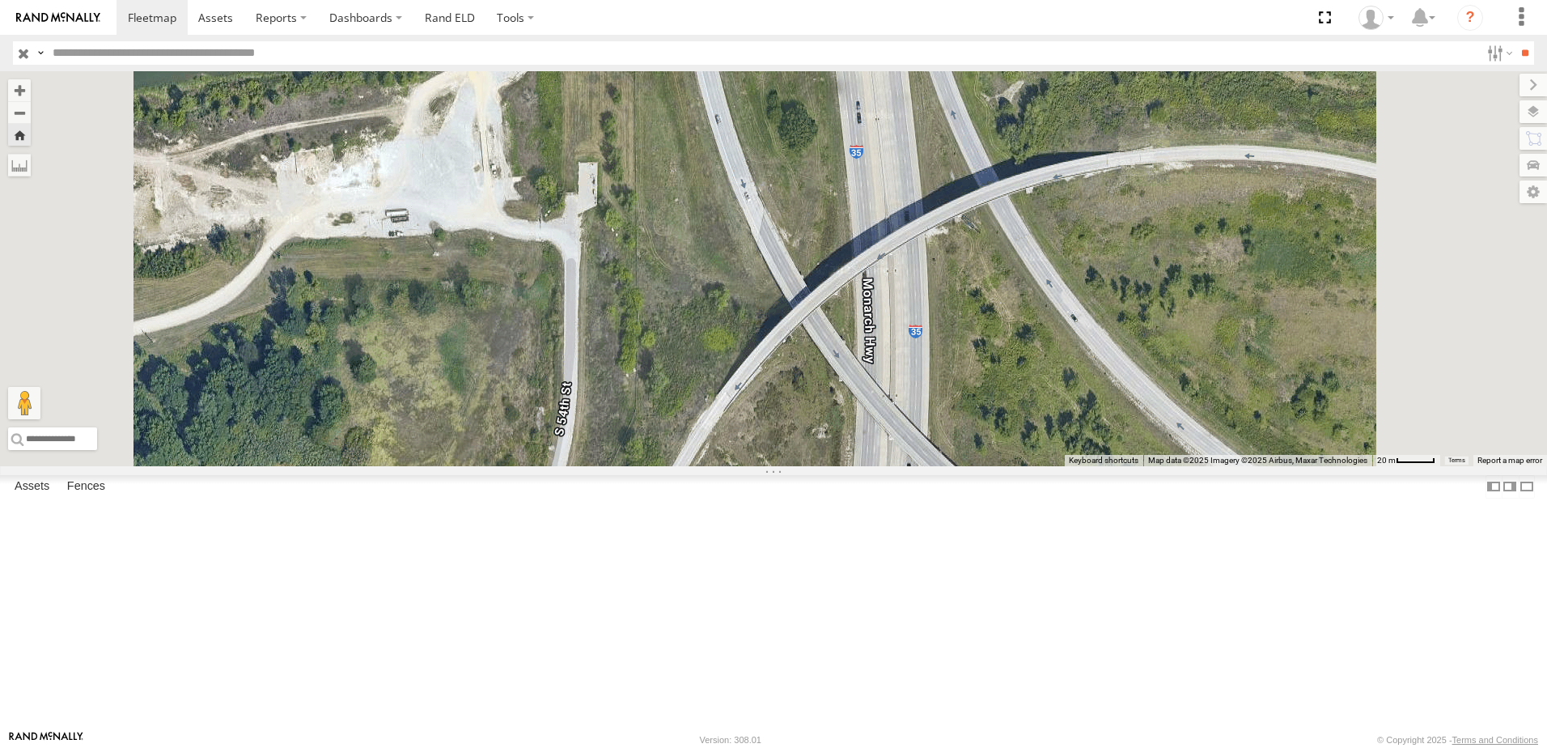
click at [0, 0] on div "47" at bounding box center [0, 0] width 0 height 0
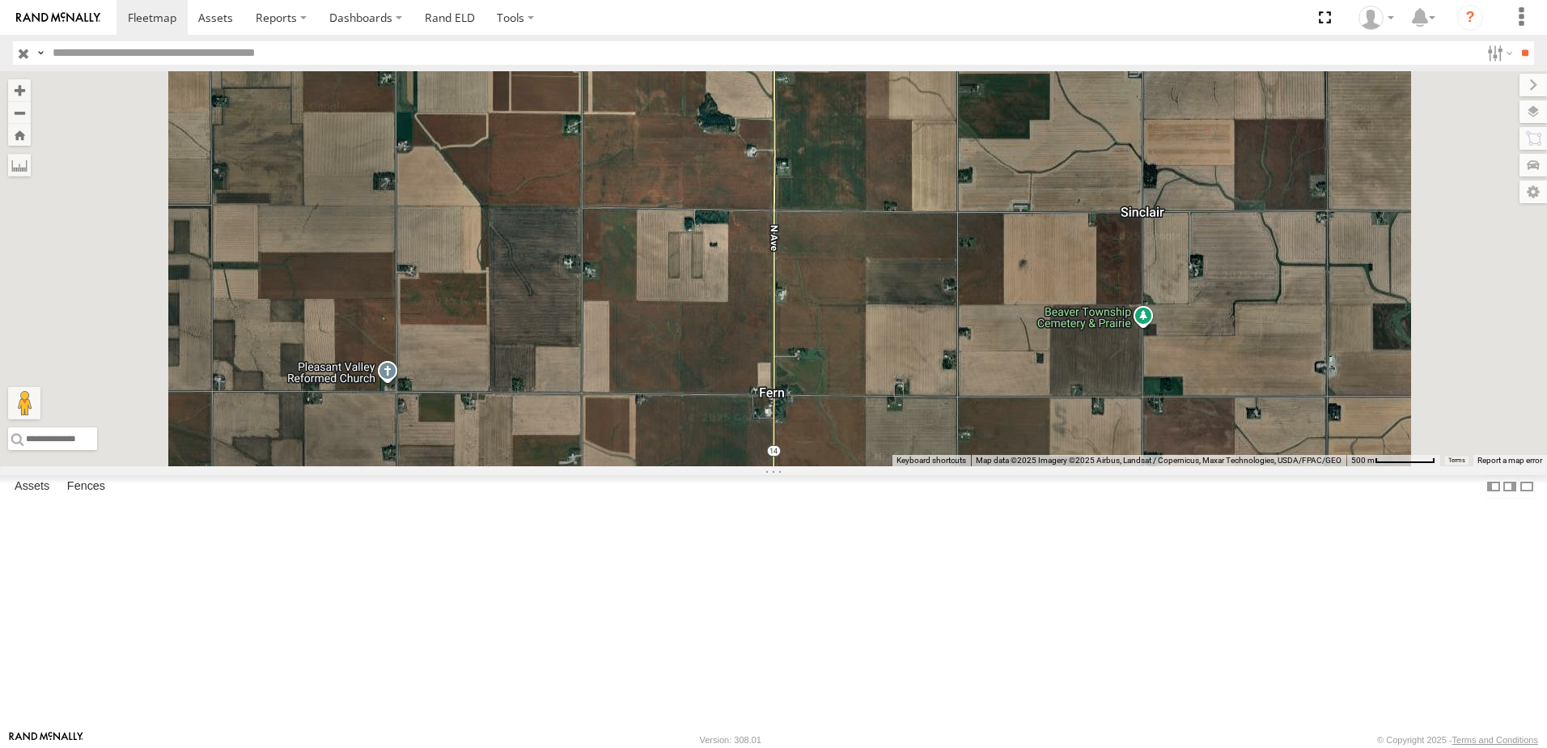
click at [0, 0] on div "49" at bounding box center [0, 0] width 0 height 0
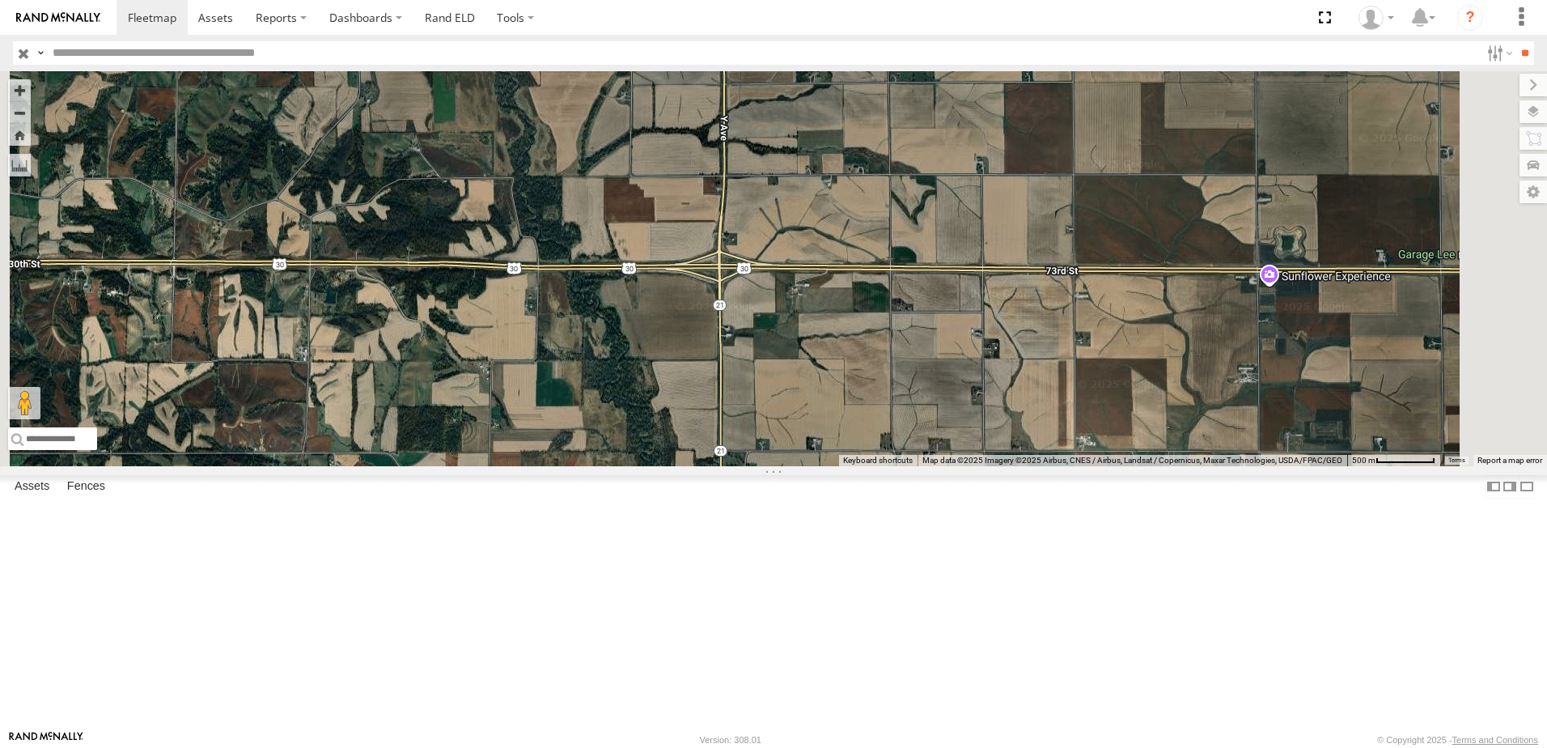
click at [0, 0] on div "47 Tractor [PERSON_NAME] Ave [PERSON_NAME] 42.19206 -92.8257 Video 49 Tractor […" at bounding box center [0, 0] width 0 height 0
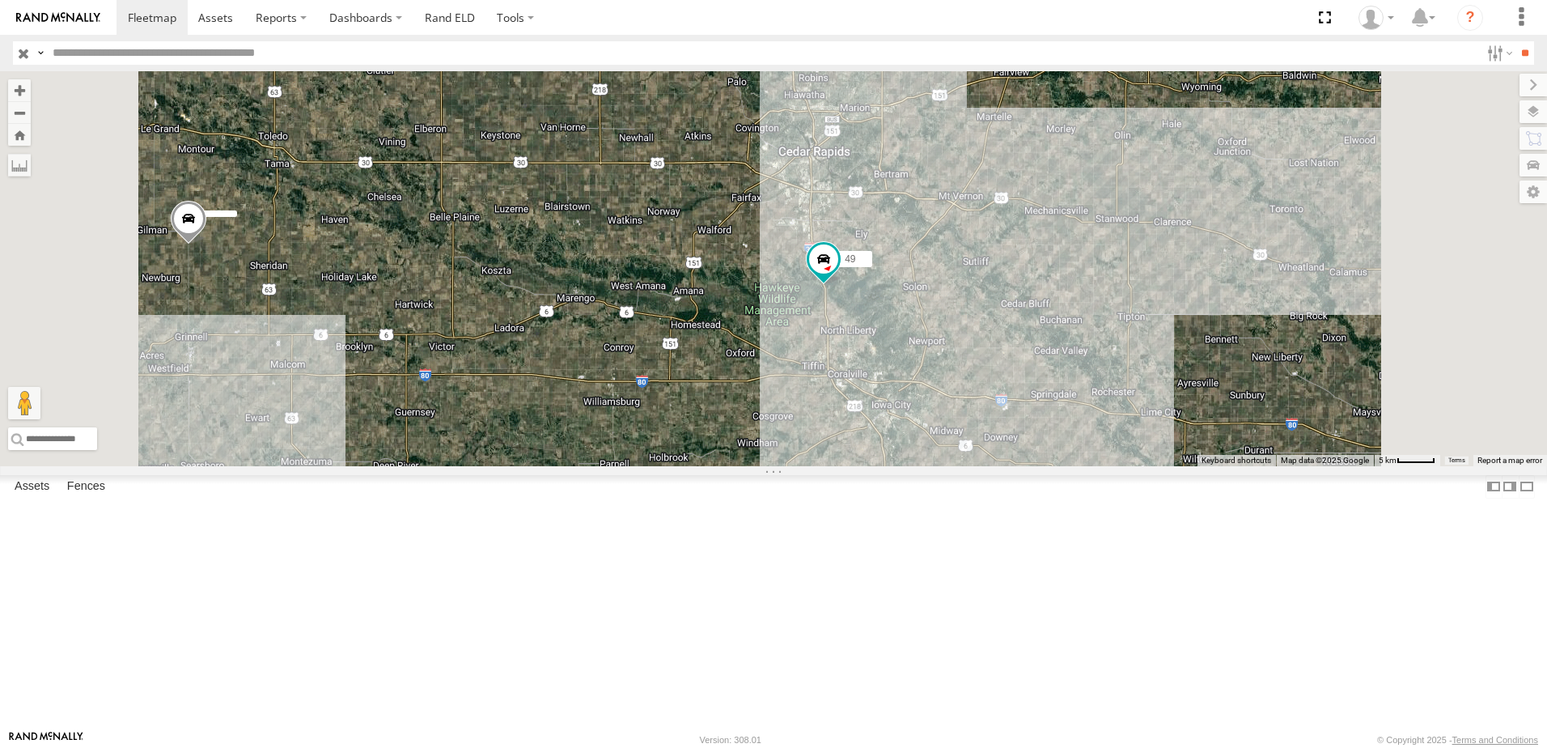
click at [0, 0] on div "47" at bounding box center [0, 0] width 0 height 0
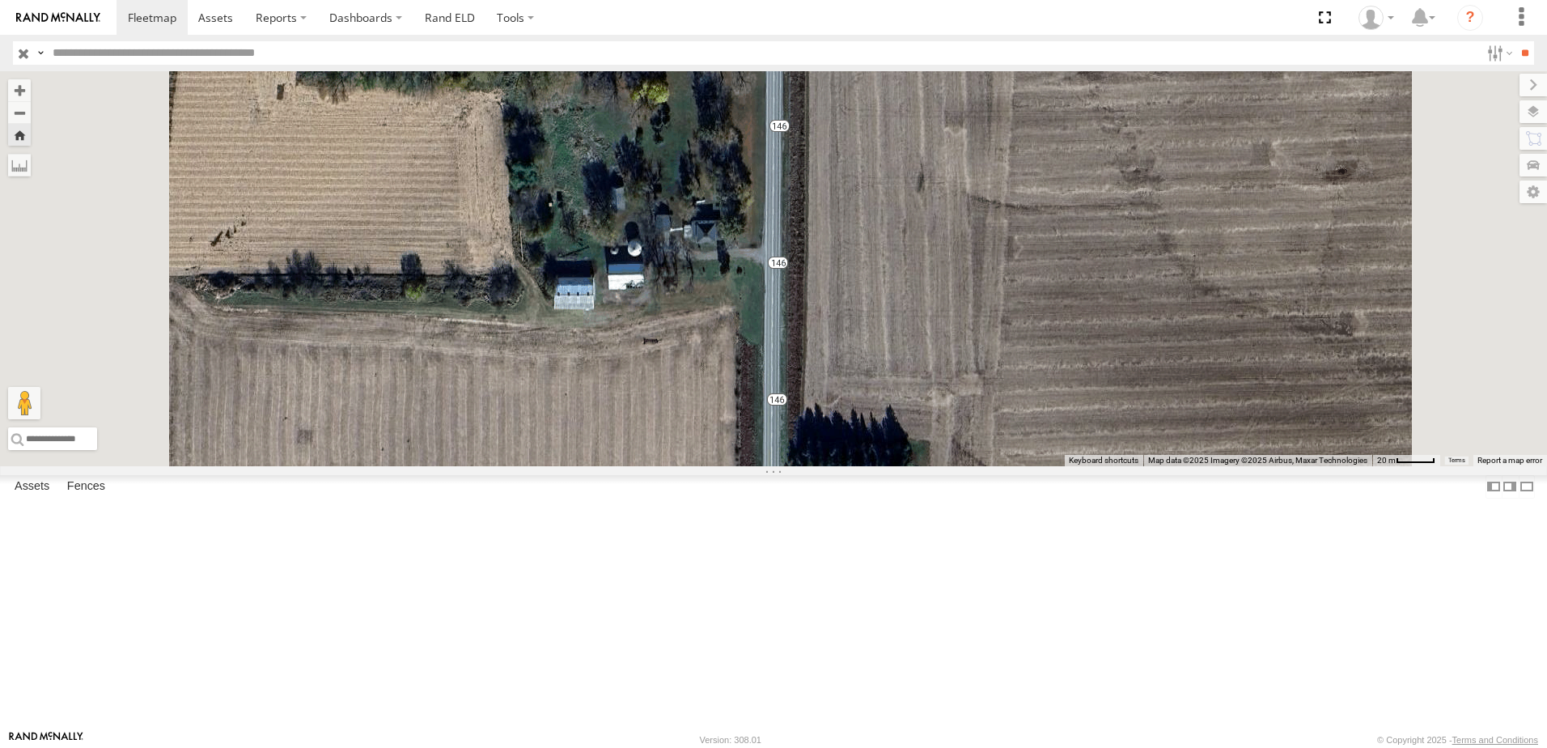
click at [0, 0] on div "47 Tractor Highway 146 [PERSON_NAME] 41.86035 -92.72747 Video 49 Tractor IA-27 …" at bounding box center [0, 0] width 0 height 0
